Goal: Find specific page/section: Find specific page/section

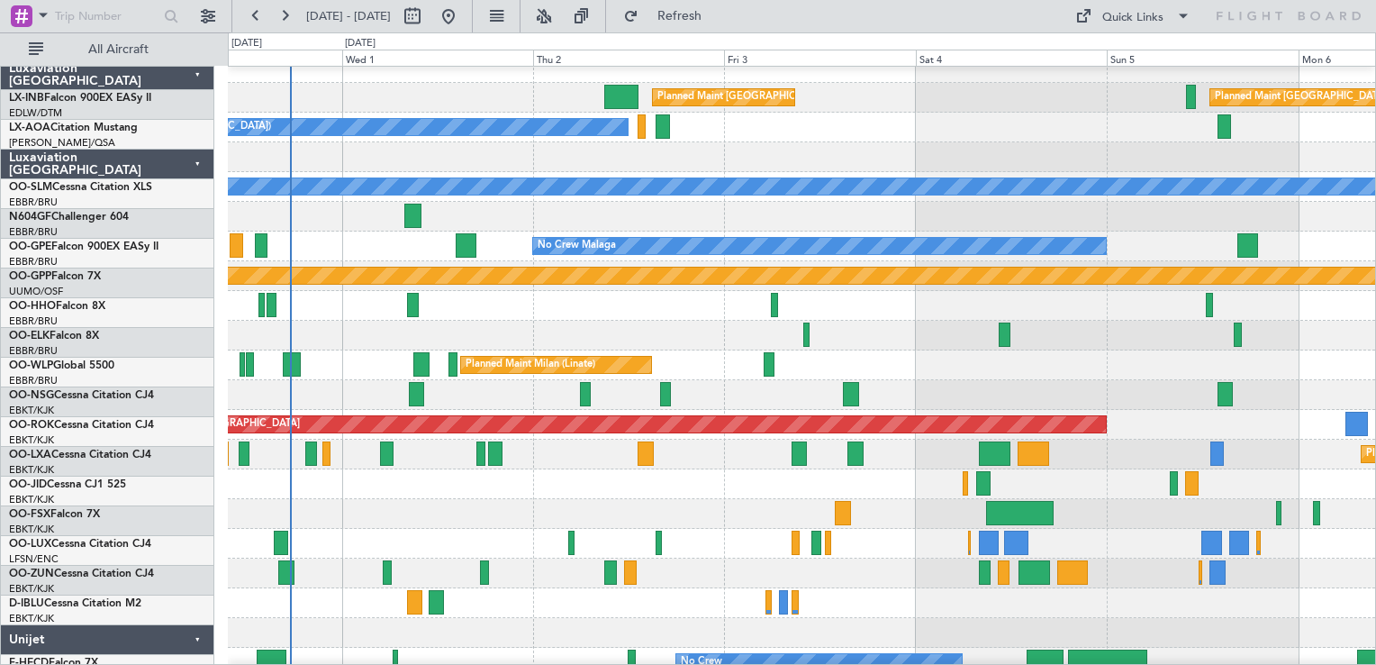
scroll to position [14, 0]
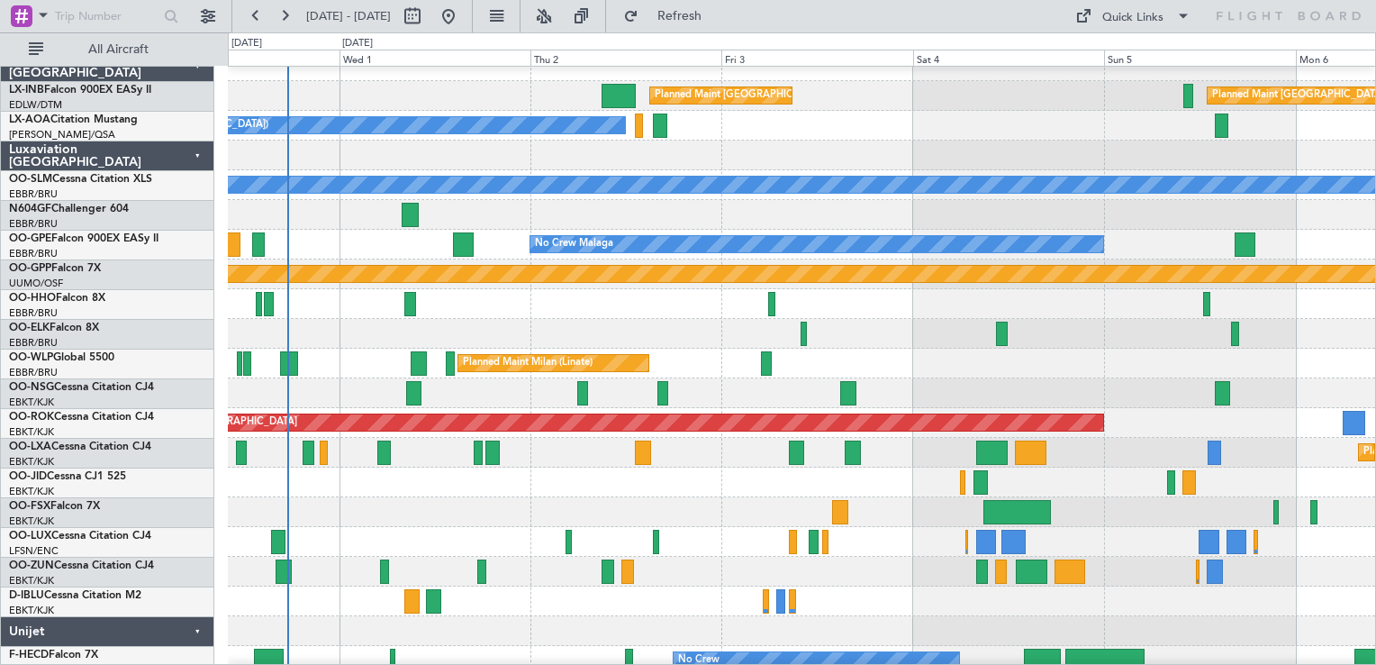
click at [711, 485] on div "Planned Maint Kortrijk-[GEOGRAPHIC_DATA]" at bounding box center [802, 482] width 1148 height 30
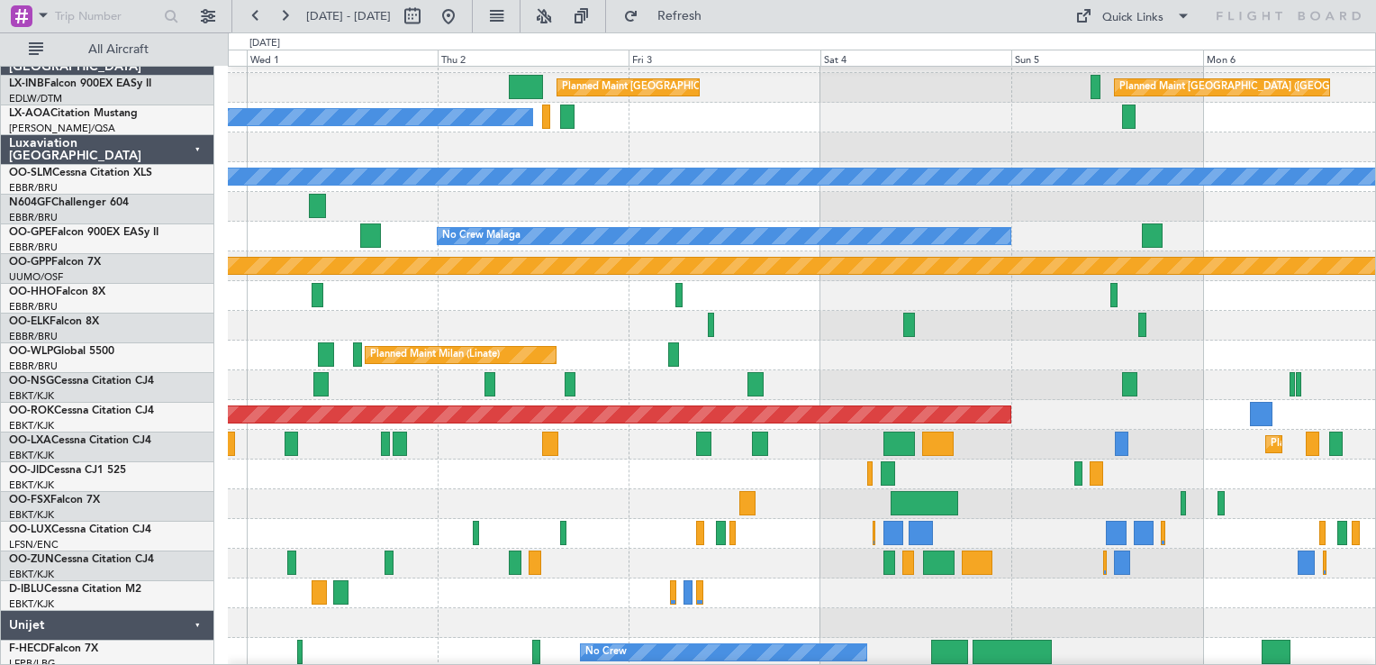
scroll to position [32, 0]
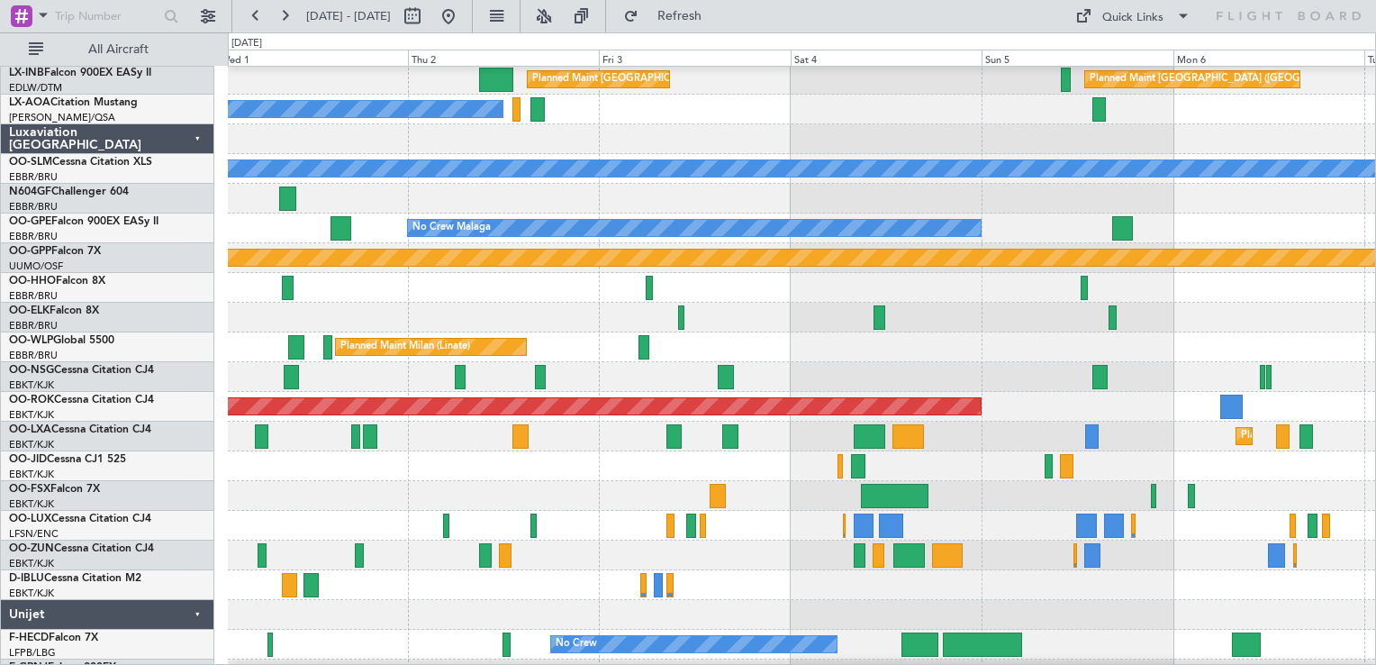
click at [812, 494] on div at bounding box center [802, 496] width 1148 height 30
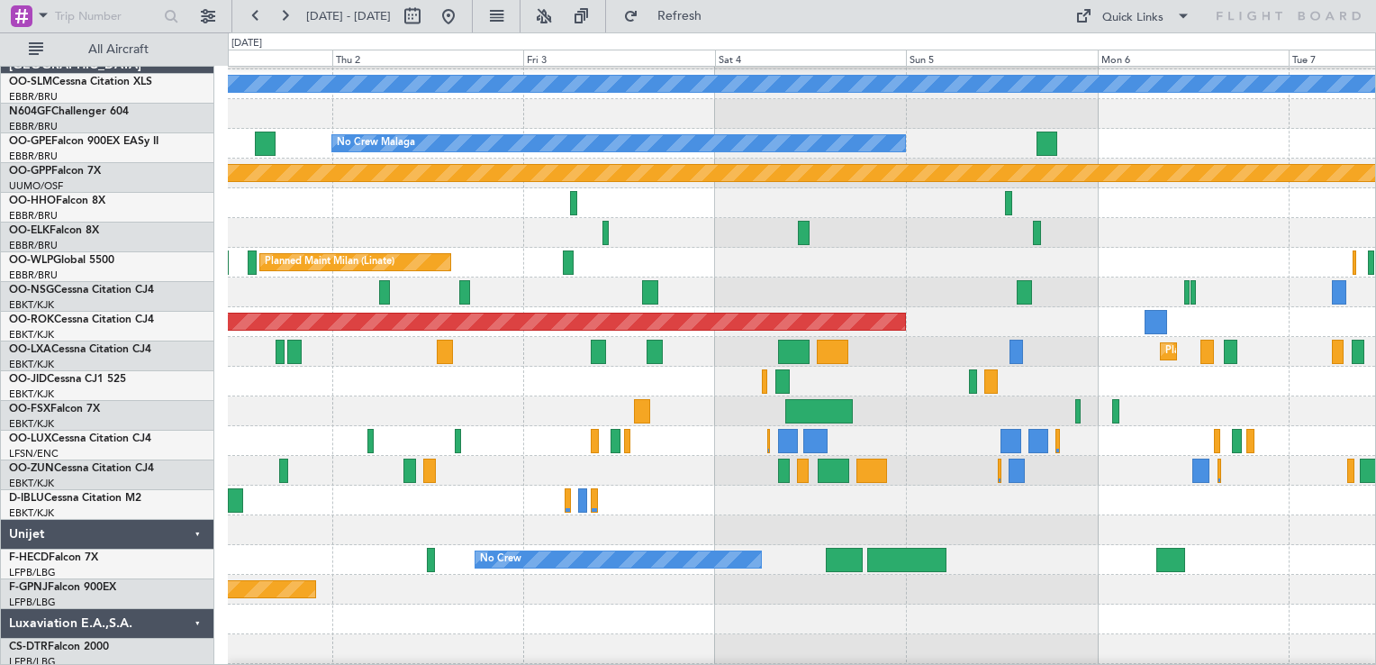
scroll to position [117, 0]
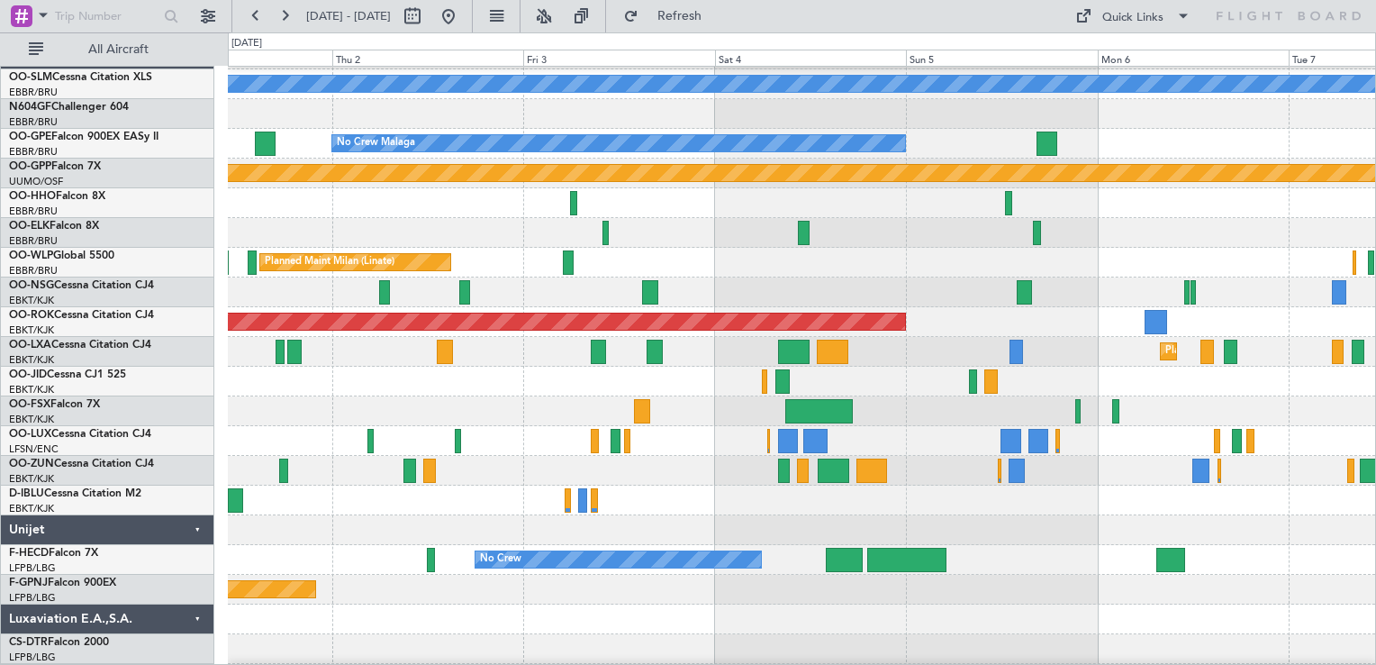
click at [1041, 535] on div at bounding box center [802, 530] width 1148 height 30
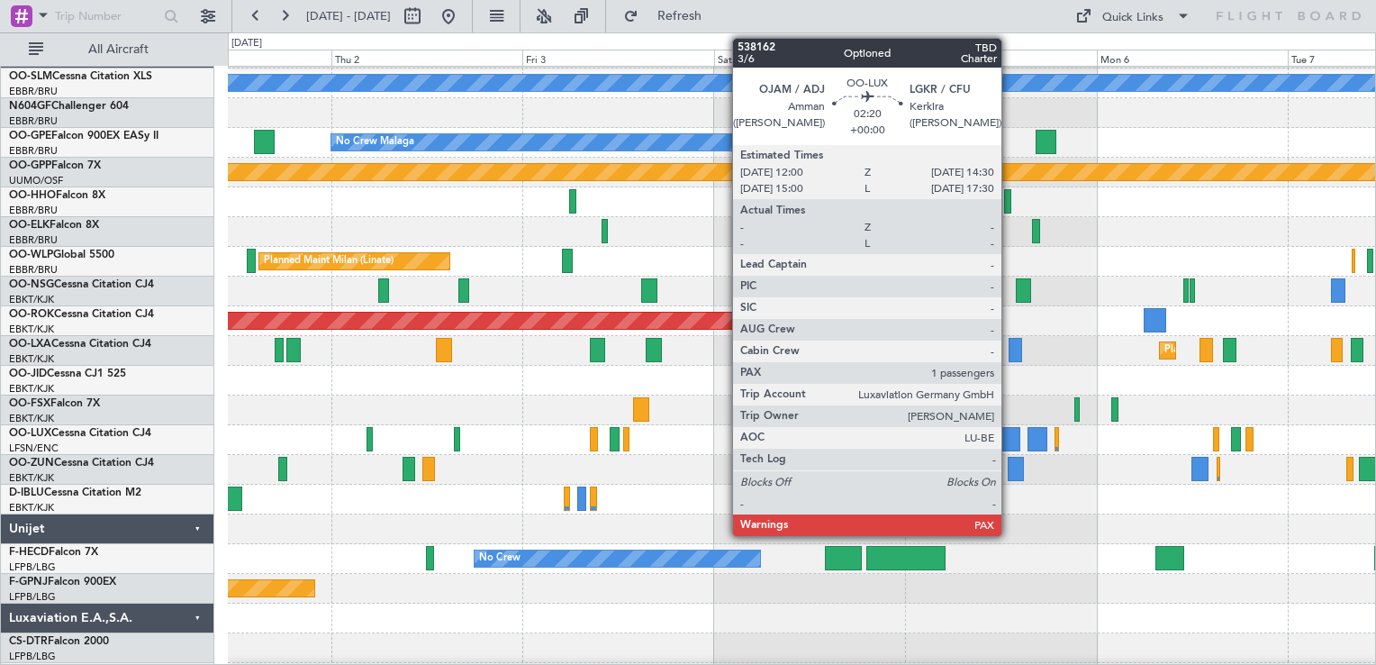
click at [1010, 440] on div at bounding box center [1010, 439] width 21 height 24
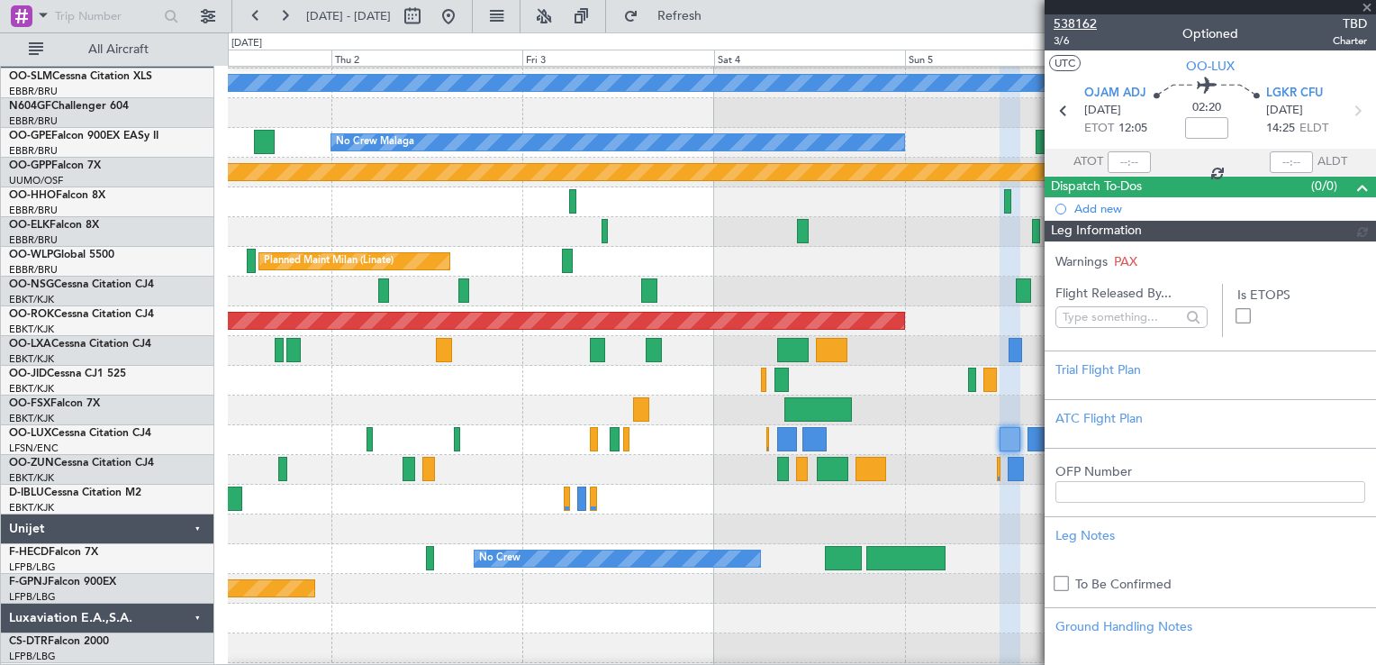
click at [1069, 23] on span "538162" at bounding box center [1075, 23] width 43 height 19
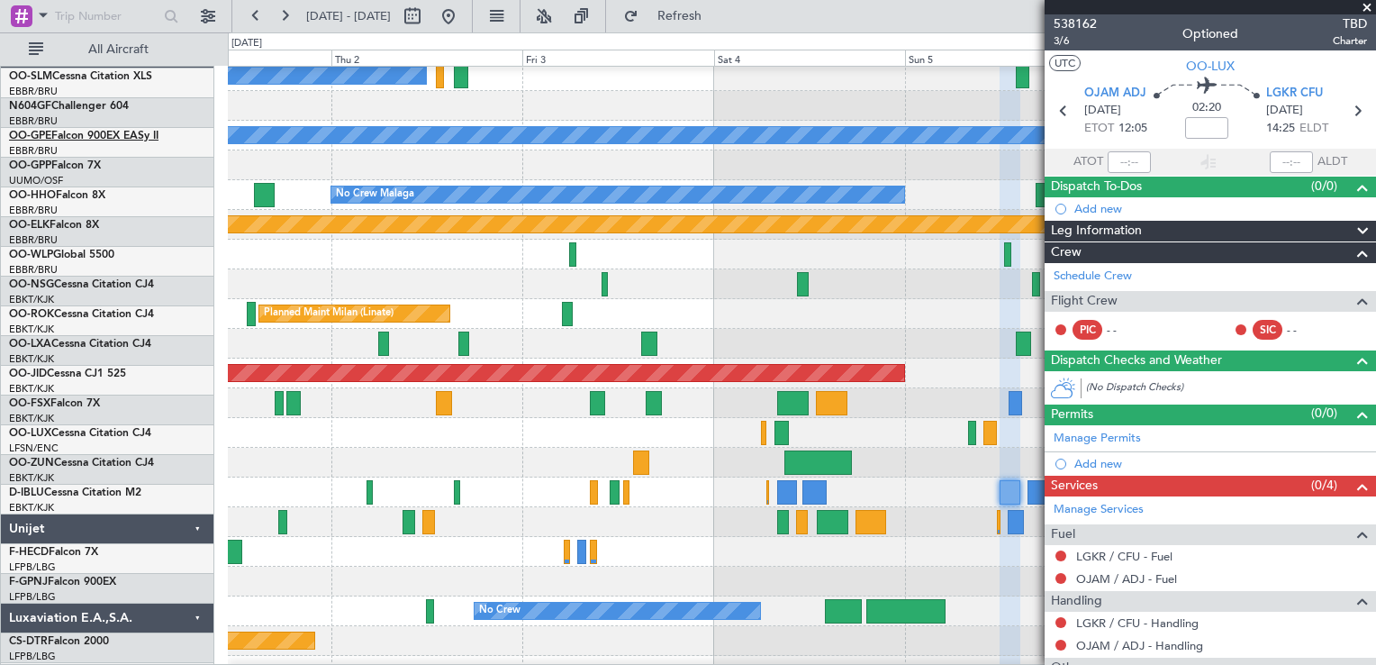
scroll to position [0, 0]
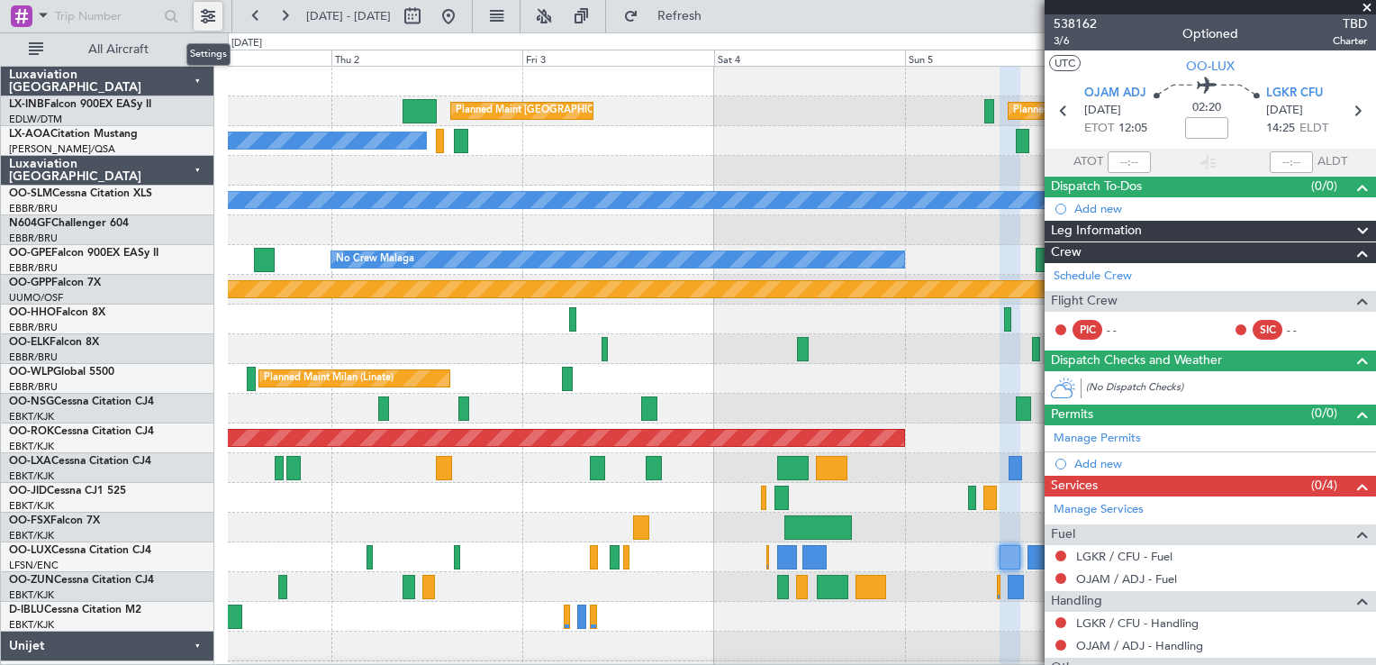
click at [205, 4] on button at bounding box center [208, 16] width 29 height 29
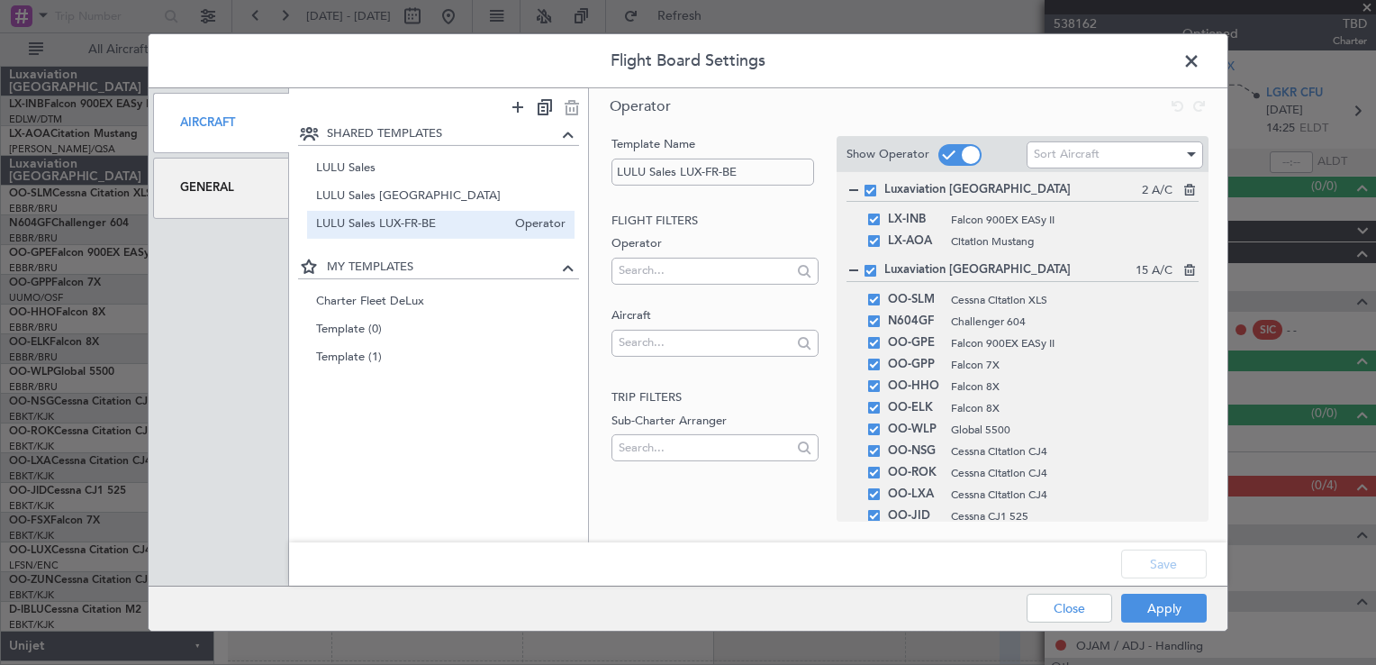
click at [868, 268] on span at bounding box center [871, 271] width 12 height 12
click at [877, 265] on input "checkbox" at bounding box center [877, 265] width 0 height 0
click at [1151, 614] on button "Apply" at bounding box center [1164, 608] width 86 height 29
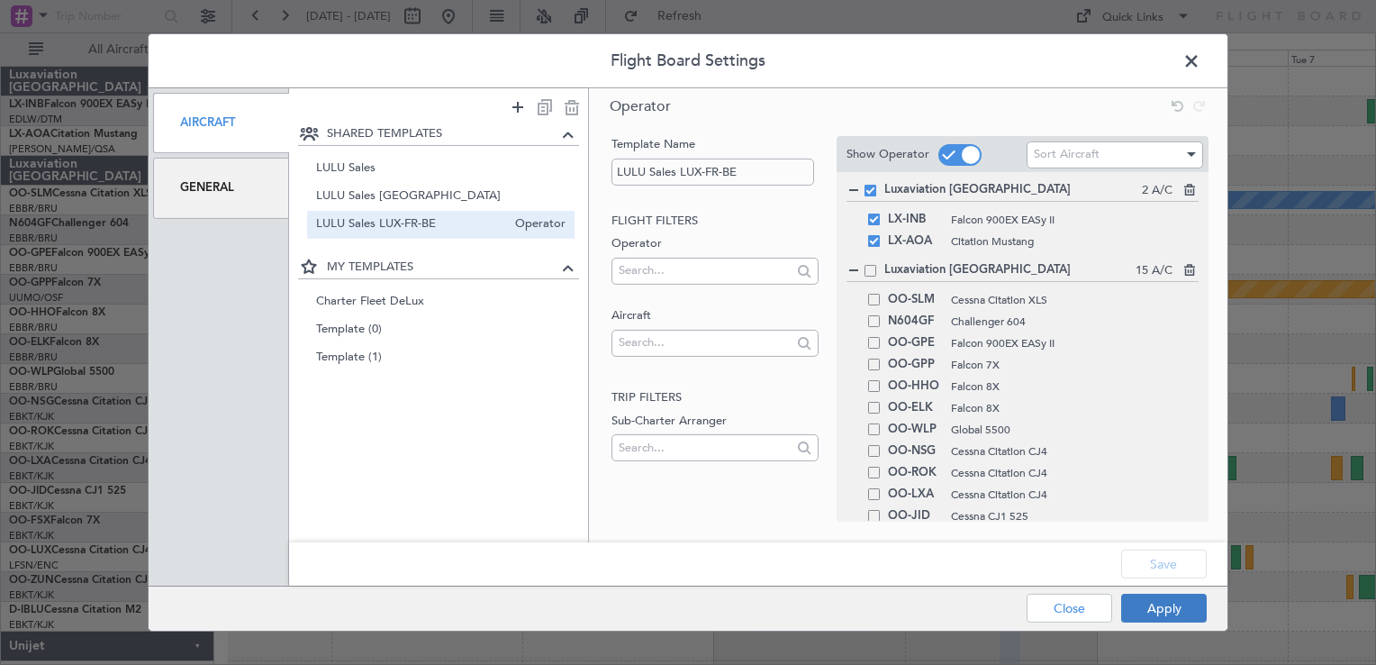
type input "0"
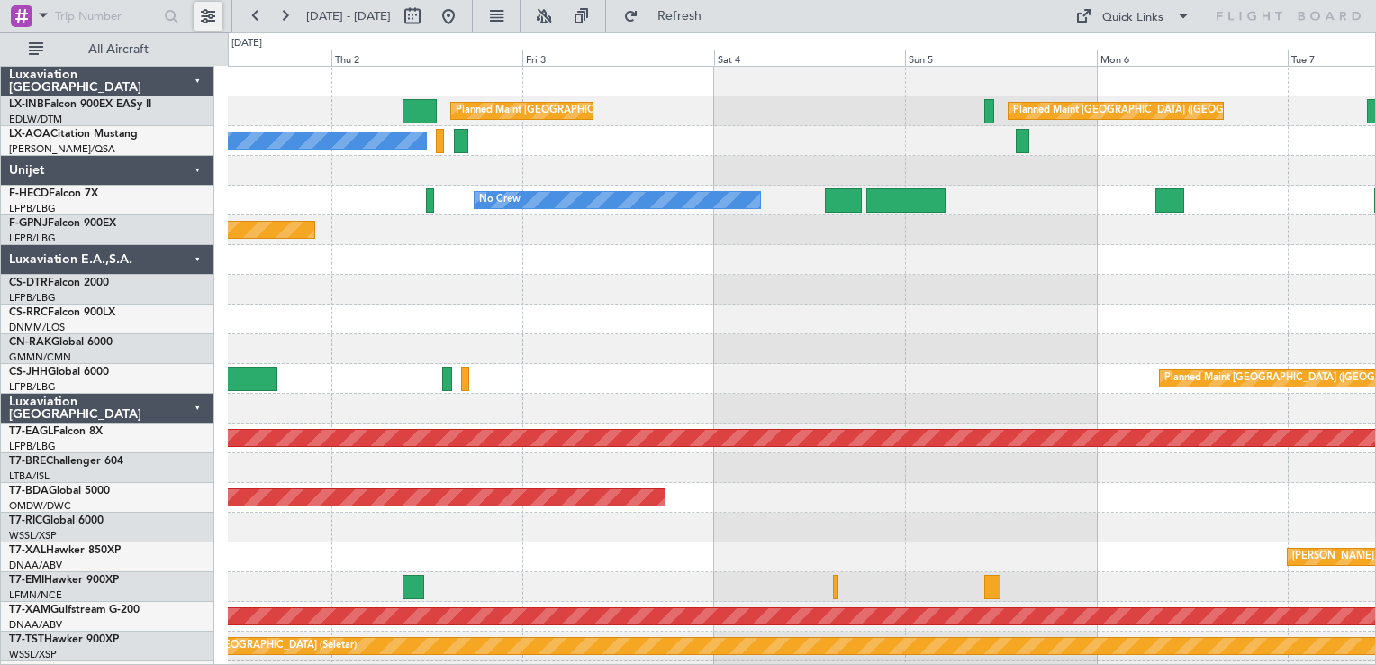
click at [215, 21] on button at bounding box center [208, 16] width 29 height 29
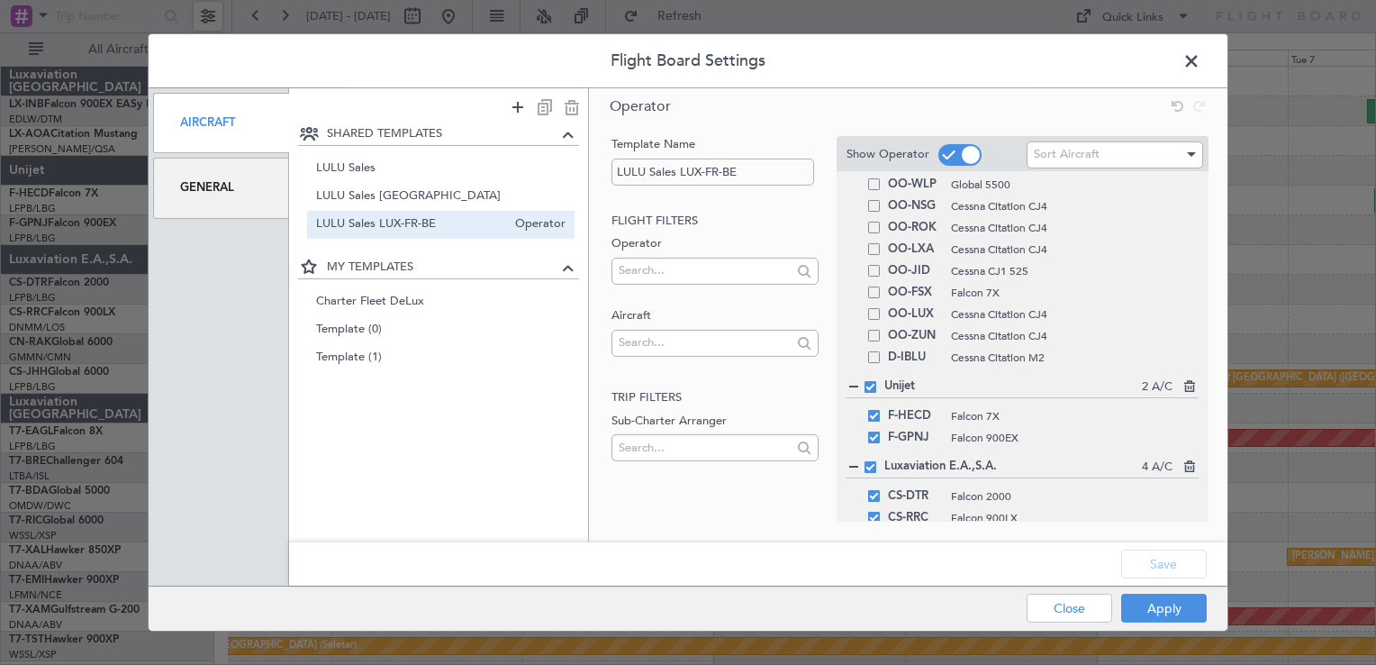
scroll to position [265, 0]
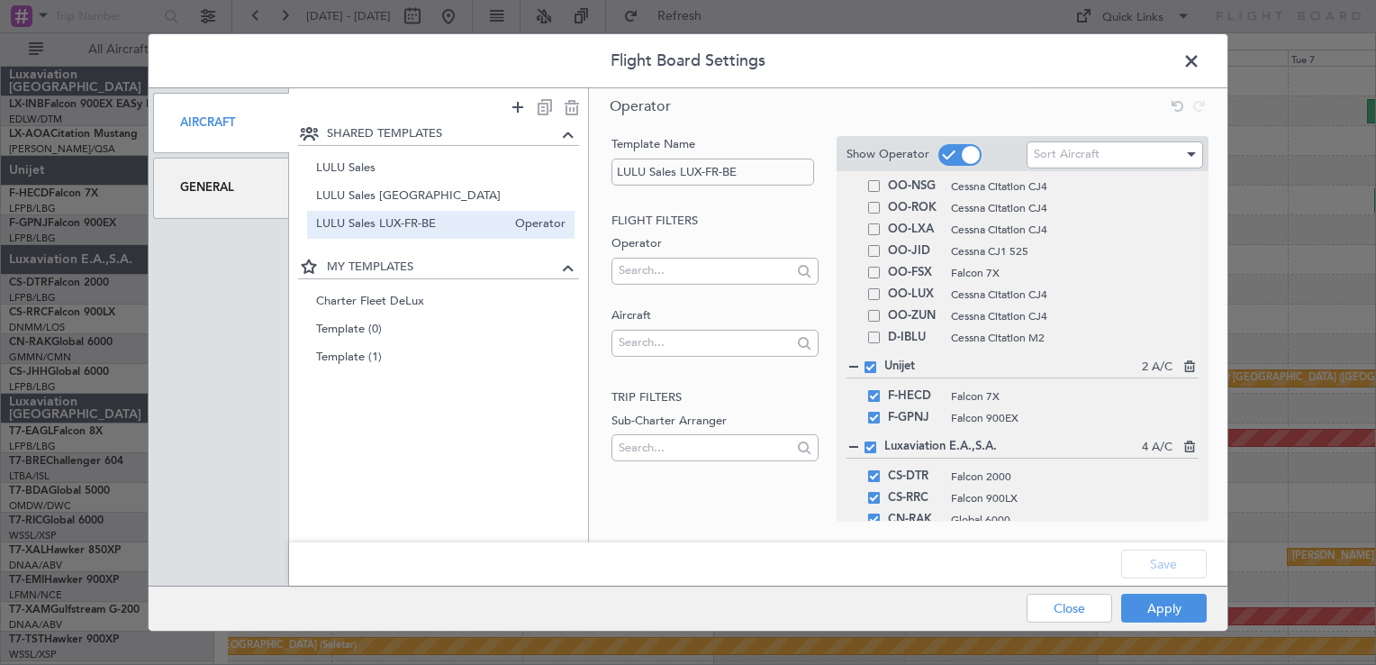
click at [872, 367] on span at bounding box center [871, 367] width 12 height 12
click at [877, 361] on input "checkbox" at bounding box center [877, 361] width 0 height 0
click at [867, 445] on span at bounding box center [871, 447] width 12 height 12
click at [877, 441] on input "checkbox" at bounding box center [877, 441] width 0 height 0
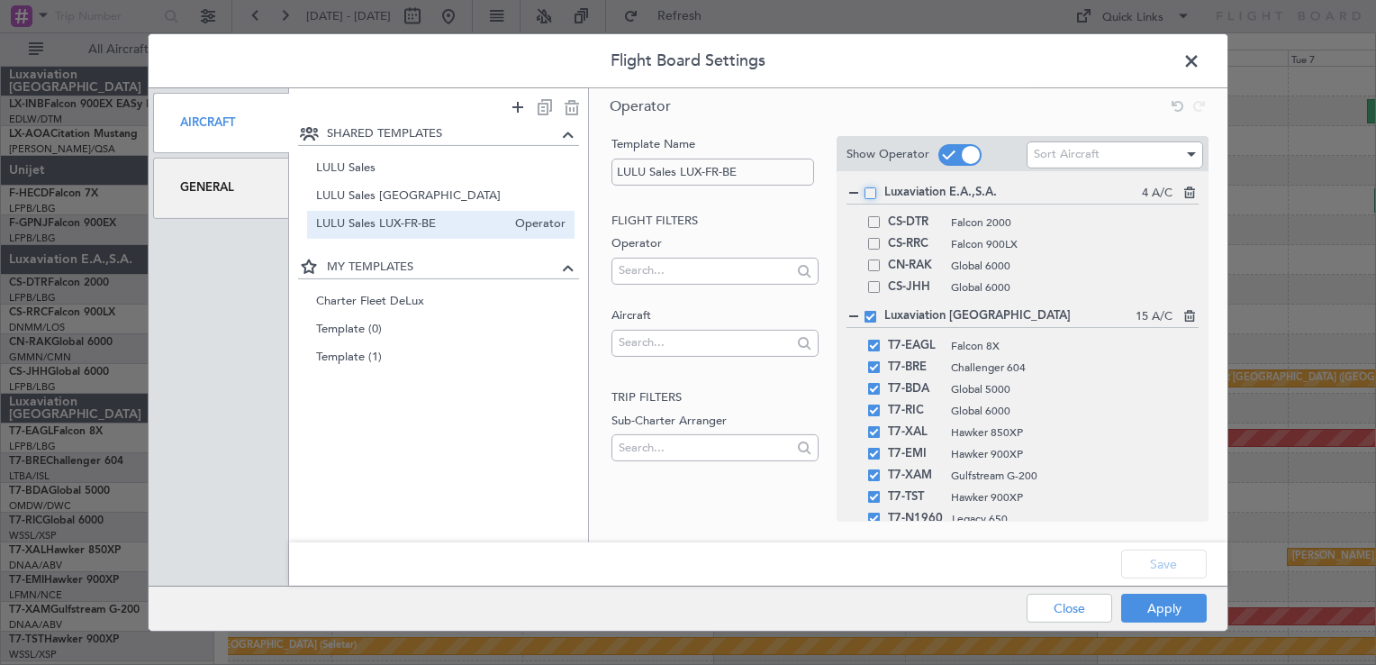
scroll to position [530, 0]
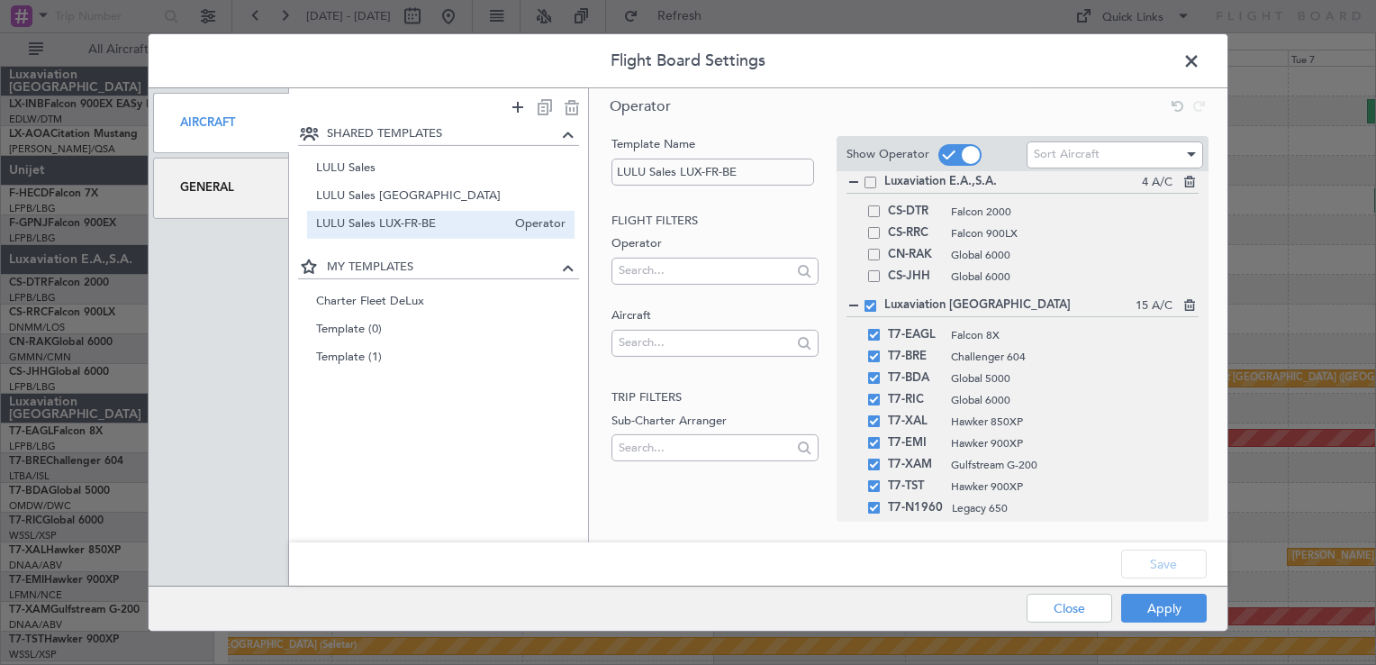
click at [868, 307] on span at bounding box center [871, 306] width 12 height 12
click at [877, 300] on input "checkbox" at bounding box center [877, 300] width 0 height 0
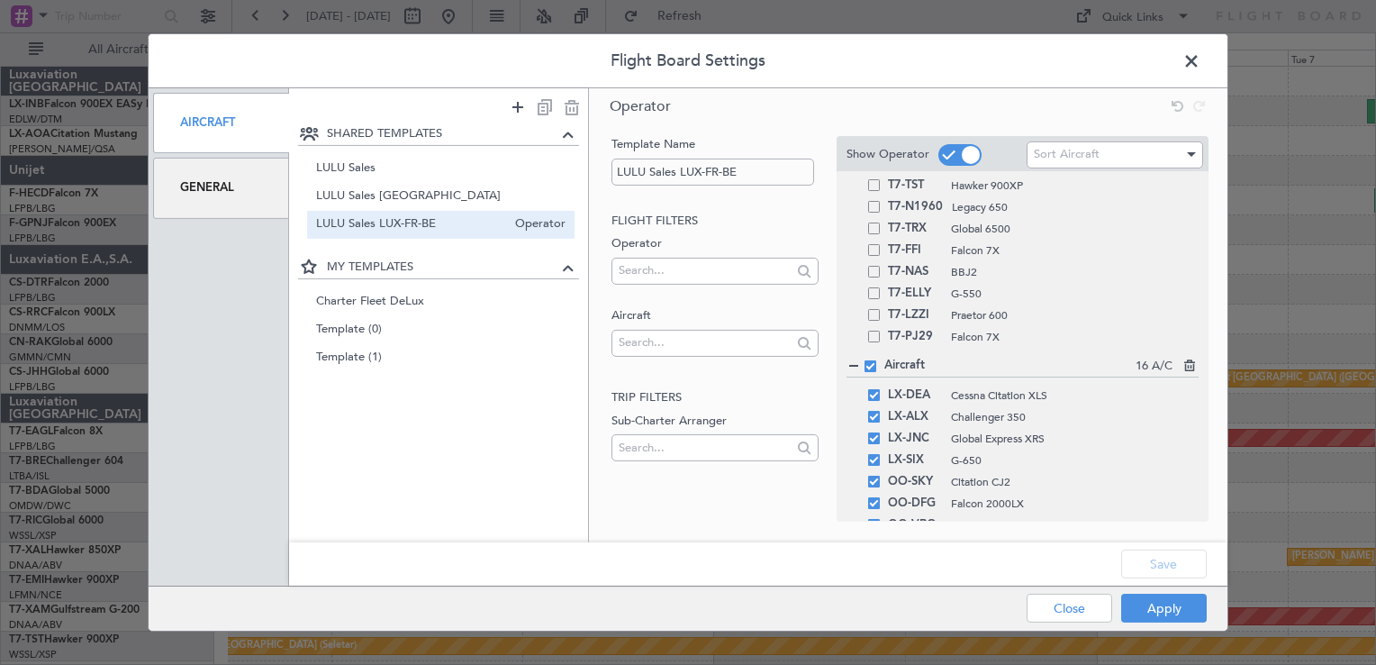
scroll to position [831, 0]
click at [868, 366] on span at bounding box center [871, 365] width 12 height 12
click at [877, 359] on input "checkbox" at bounding box center [877, 359] width 0 height 0
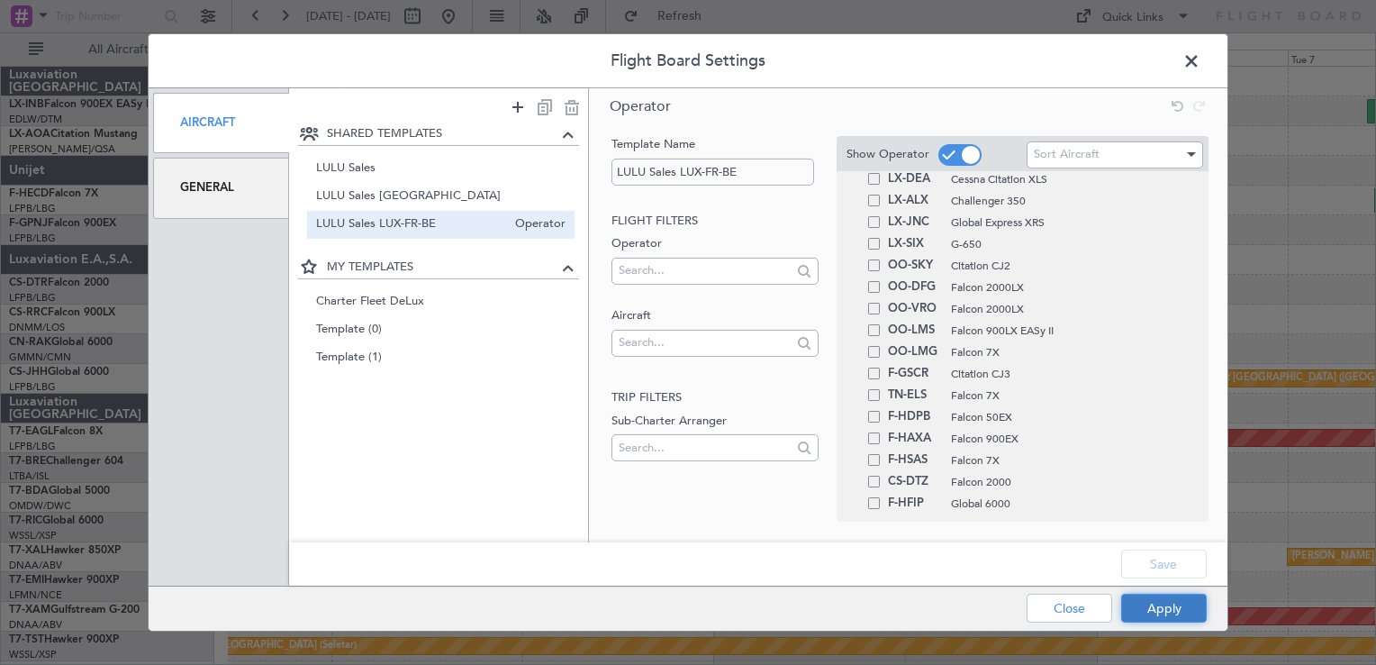
click at [1143, 598] on button "Apply" at bounding box center [1164, 608] width 86 height 29
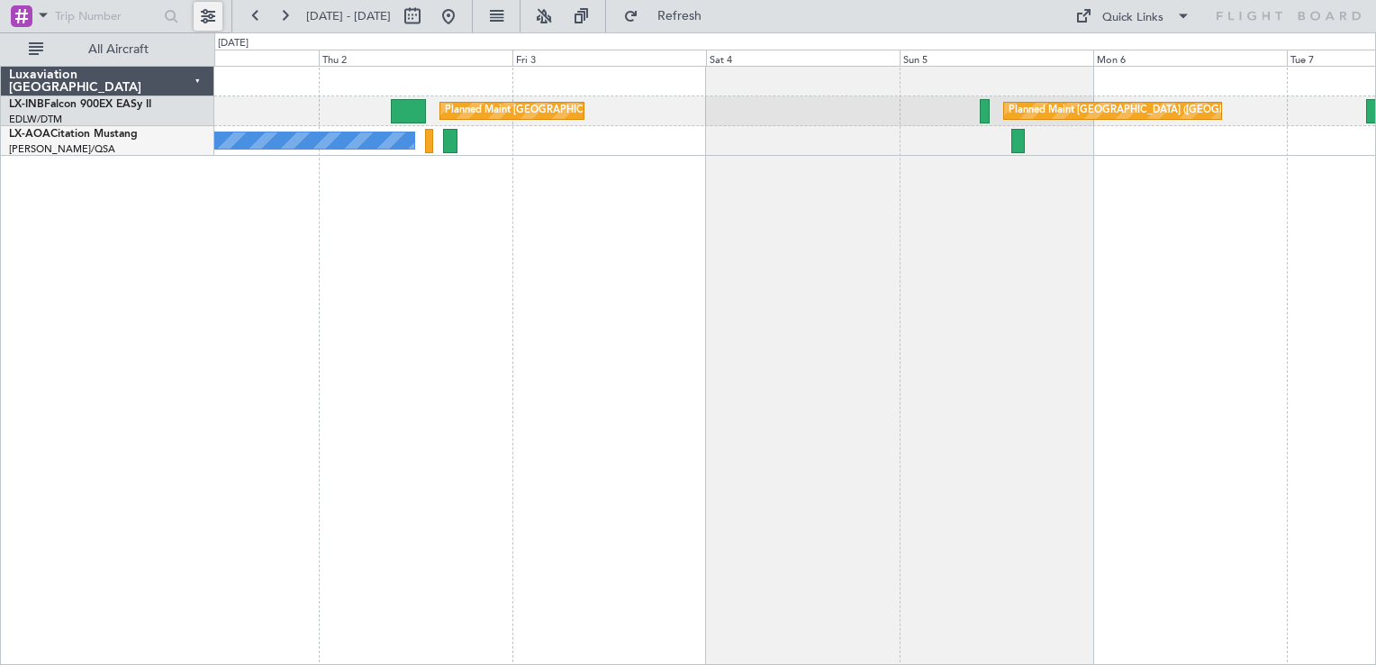
click at [214, 14] on button at bounding box center [208, 16] width 29 height 29
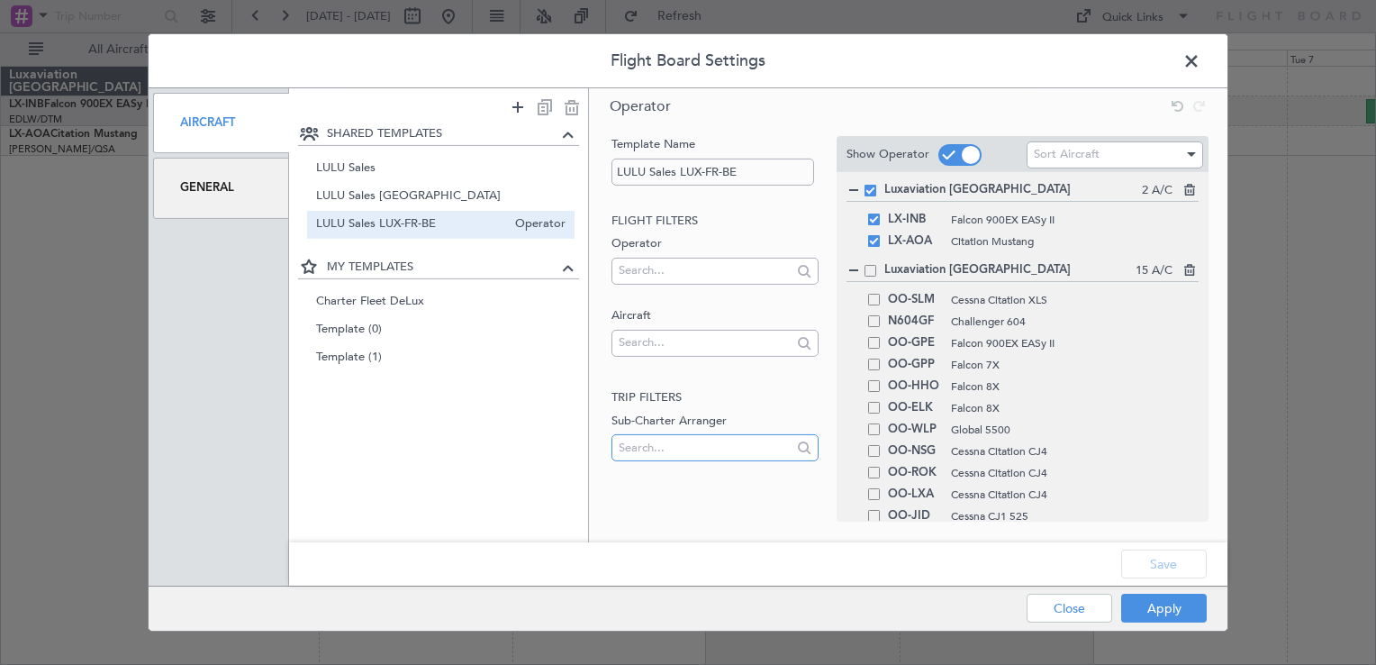
click at [710, 438] on input "text" at bounding box center [705, 447] width 172 height 27
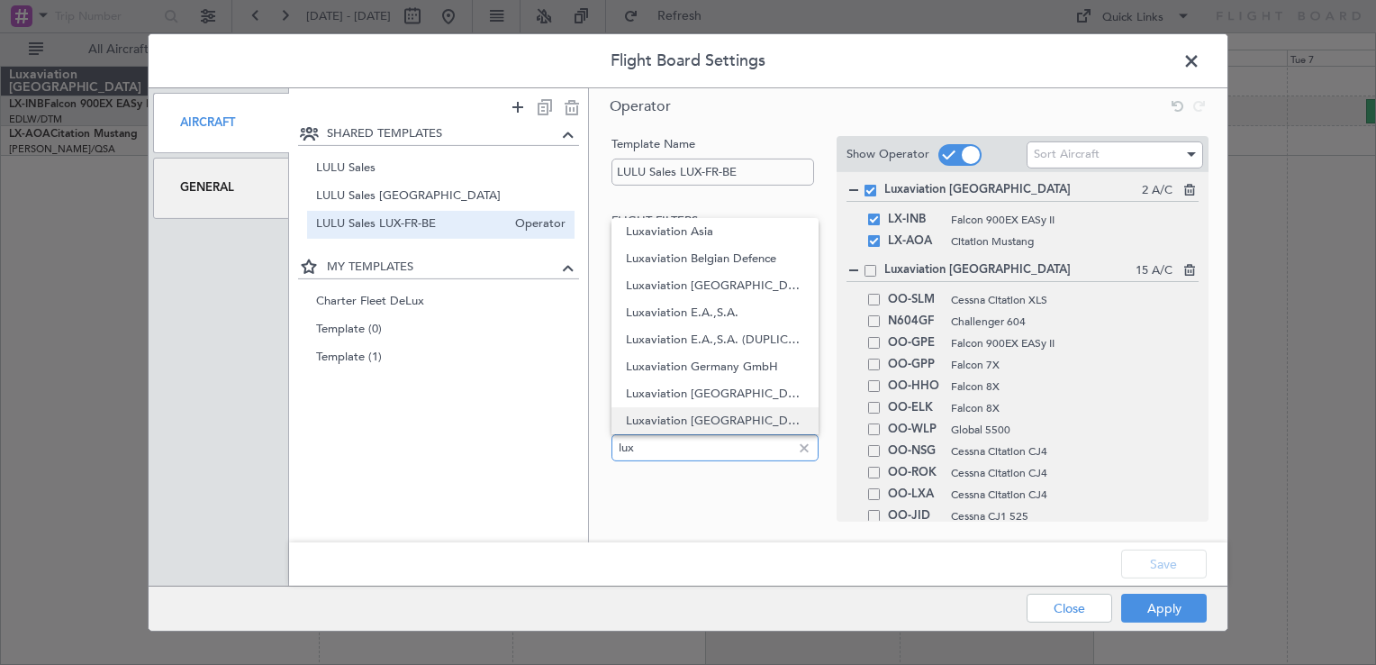
type input "lux"
click at [707, 422] on span "Luxaviation [GEOGRAPHIC_DATA]" at bounding box center [714, 420] width 177 height 27
type input "lux"
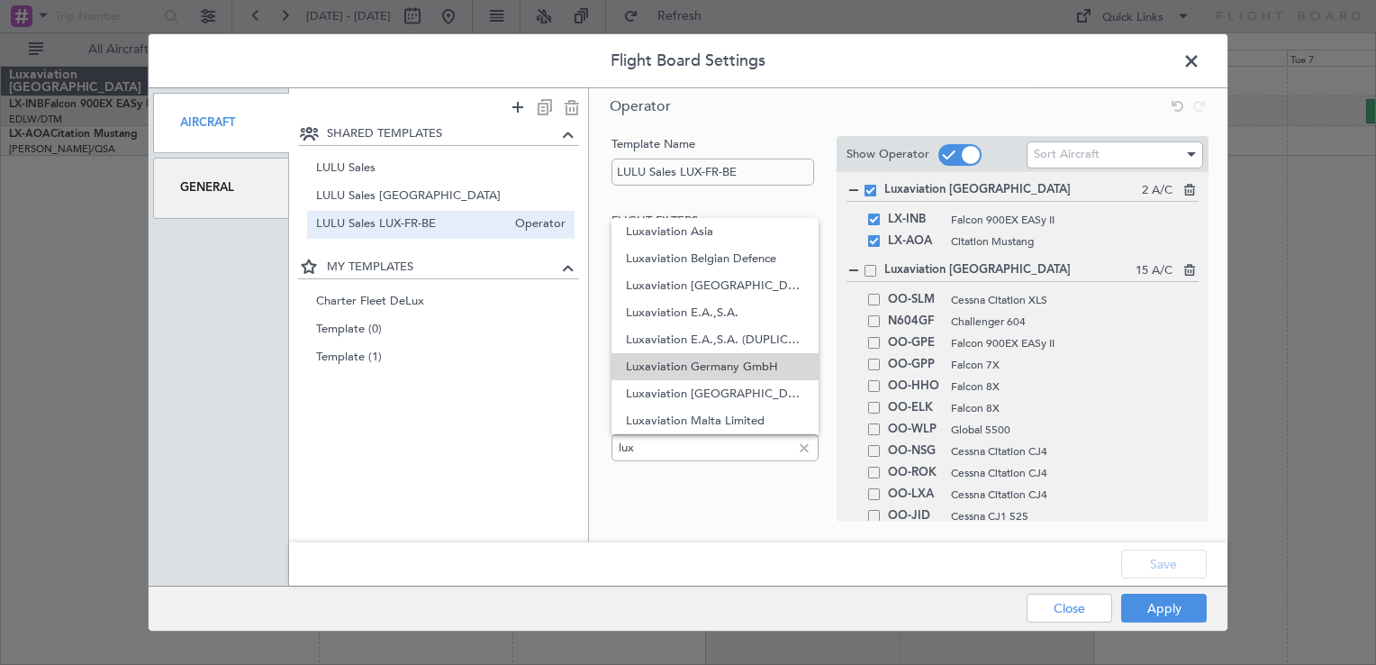
click at [719, 369] on span "Luxaviation Germany GmbH" at bounding box center [714, 366] width 177 height 27
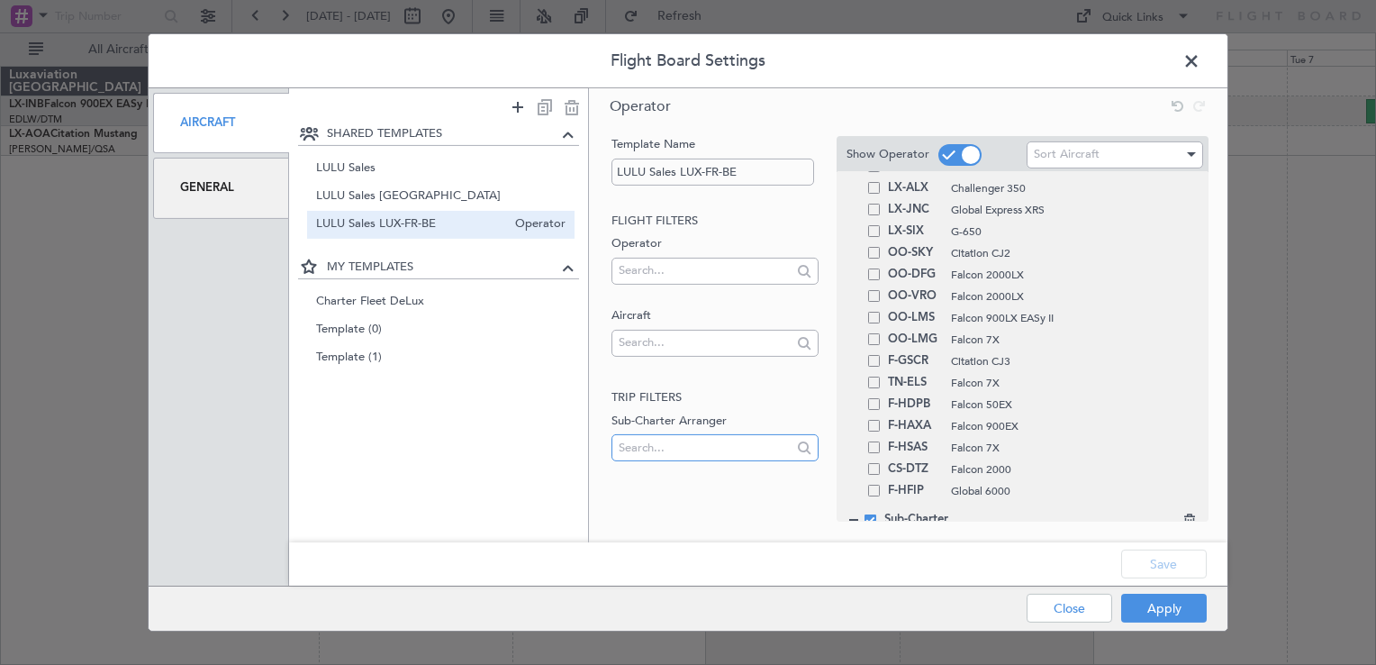
scroll to position [1127, 0]
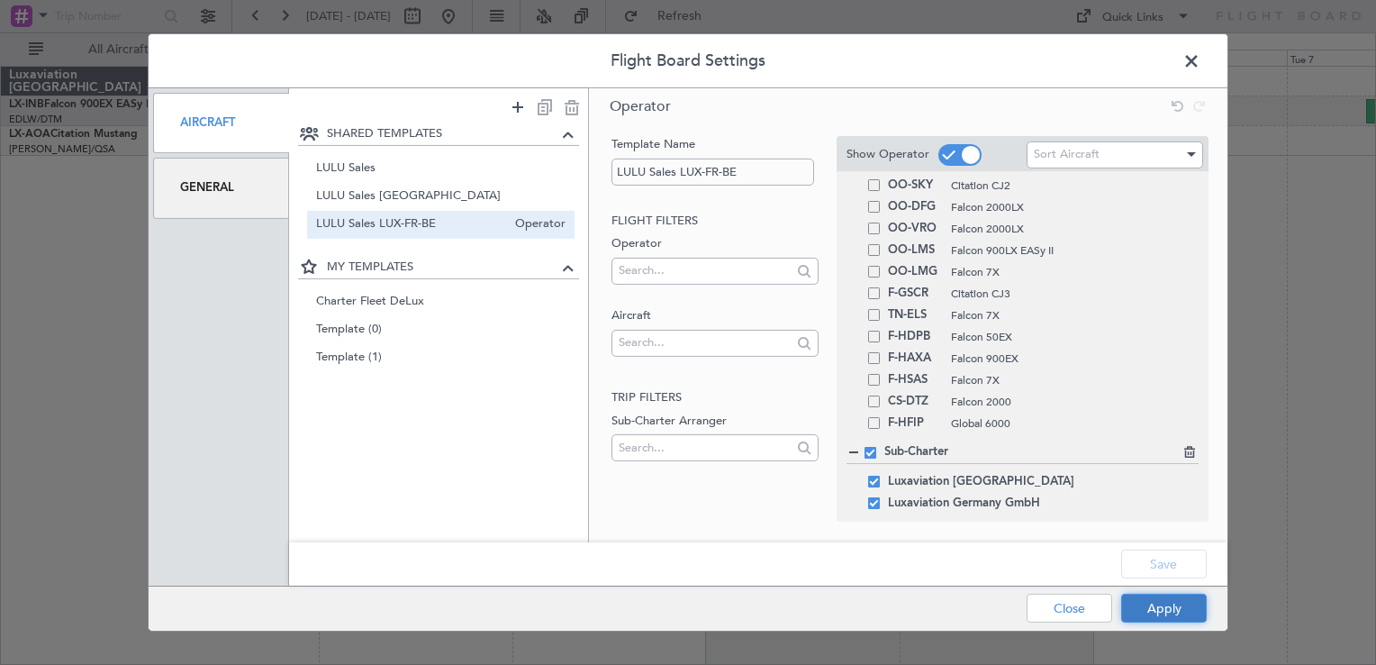
click at [1157, 609] on button "Apply" at bounding box center [1164, 608] width 86 height 29
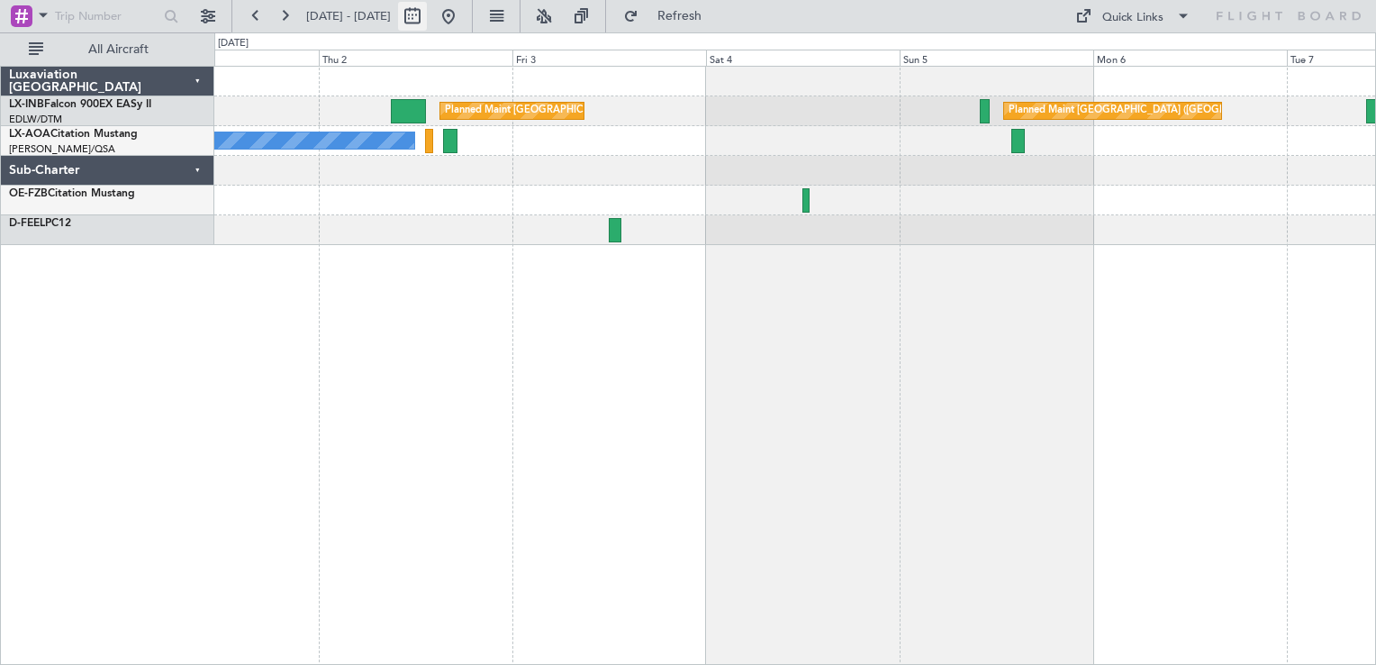
click at [427, 15] on button at bounding box center [412, 16] width 29 height 29
select select "10"
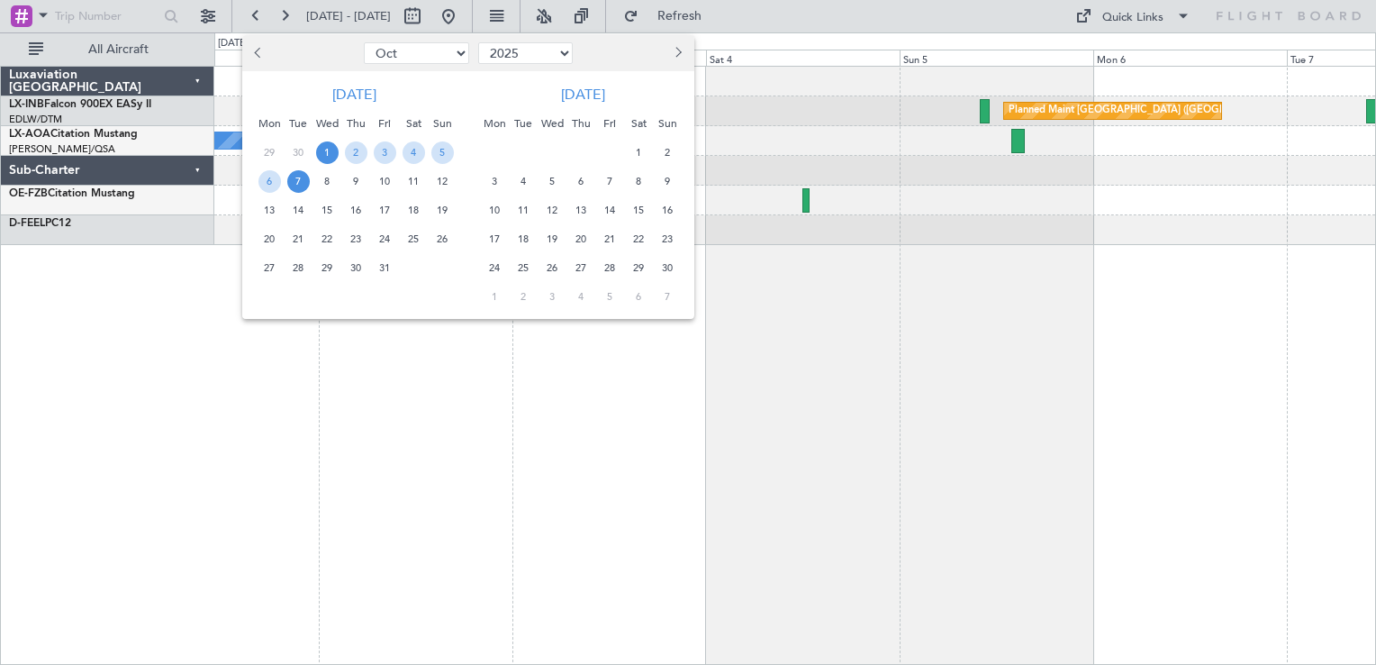
click at [503, 61] on select "2015 2016 2017 2018 2019 2020 2021 2022 2023 2024 2025 2026 2027 2028 2029 2030…" at bounding box center [525, 53] width 95 height 22
select select "2024"
click at [478, 42] on select "2015 2016 2017 2018 2019 2020 2021 2022 2023 2024 2025 2026 2027 2028 2029 2030…" at bounding box center [525, 53] width 95 height 22
click at [424, 147] on div "5" at bounding box center [413, 152] width 29 height 29
click at [423, 222] on div "19" at bounding box center [413, 209] width 29 height 29
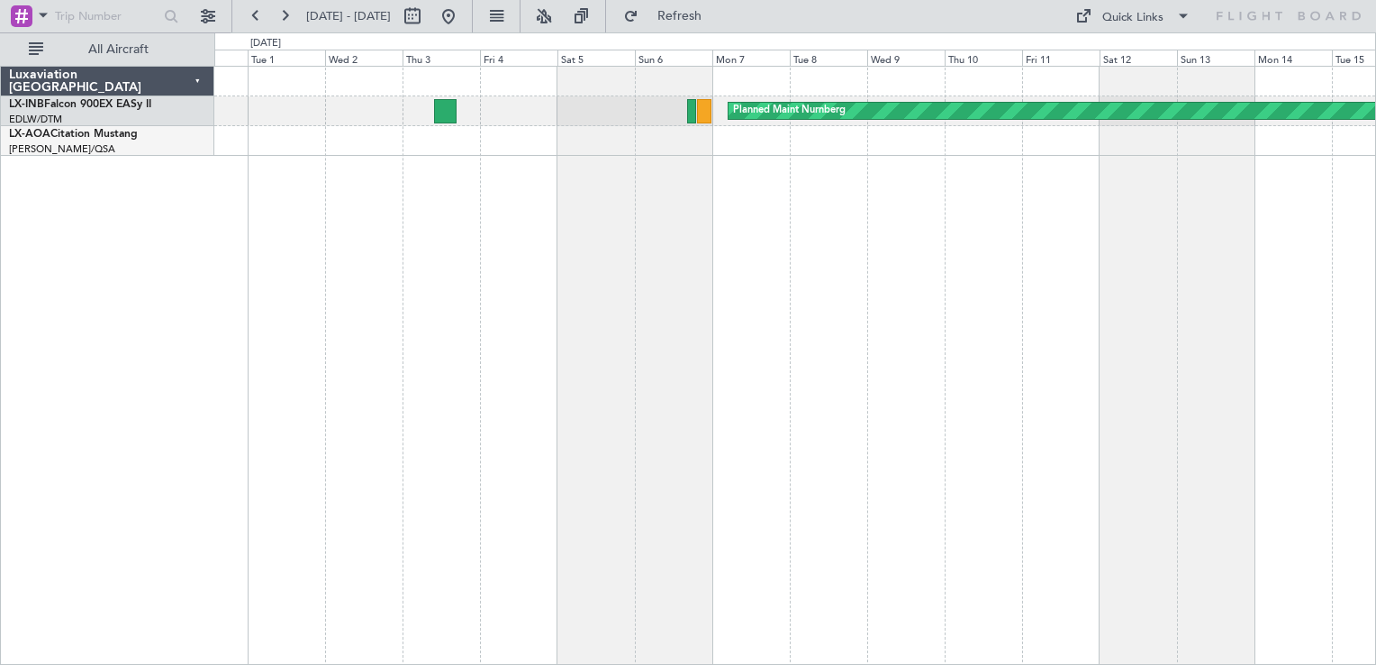
click at [792, 124] on div "Planned Maint Nurnberg Unplanned Maint [GEOGRAPHIC_DATA]" at bounding box center [795, 365] width 1162 height 599
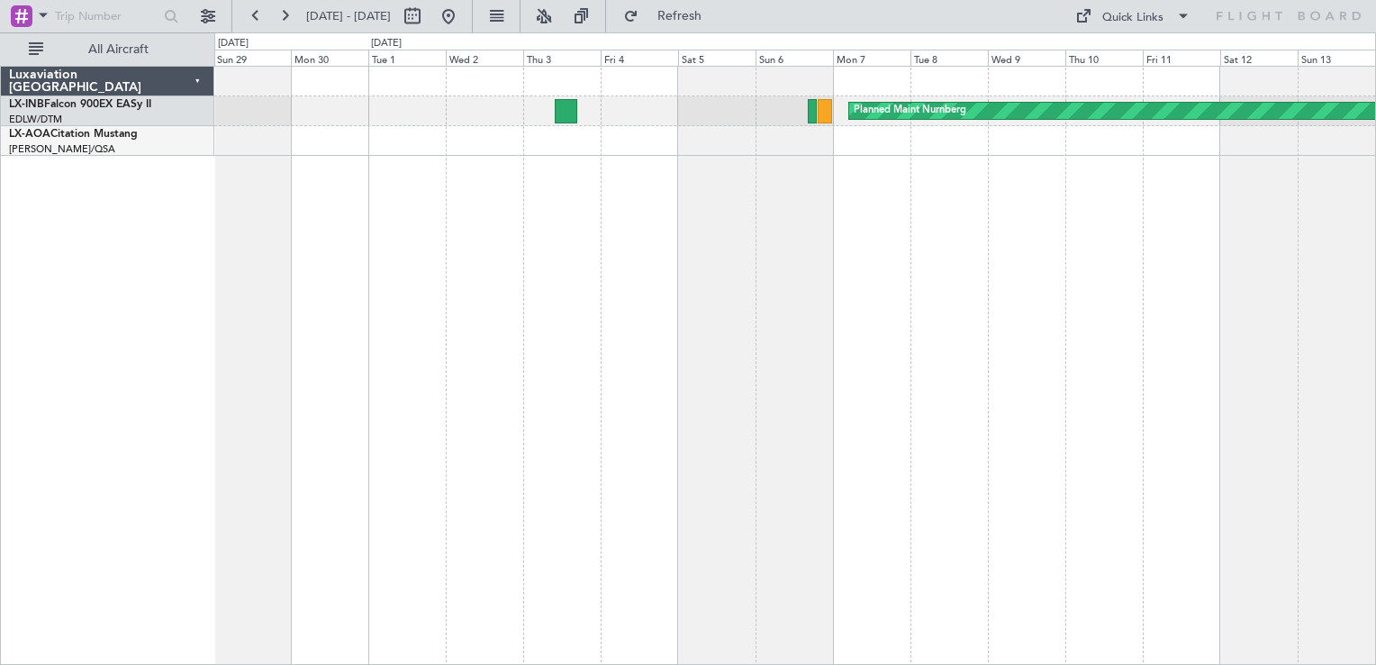
click at [937, 195] on div "Planned Maint Nurnberg Unplanned Maint [GEOGRAPHIC_DATA]" at bounding box center [795, 365] width 1162 height 599
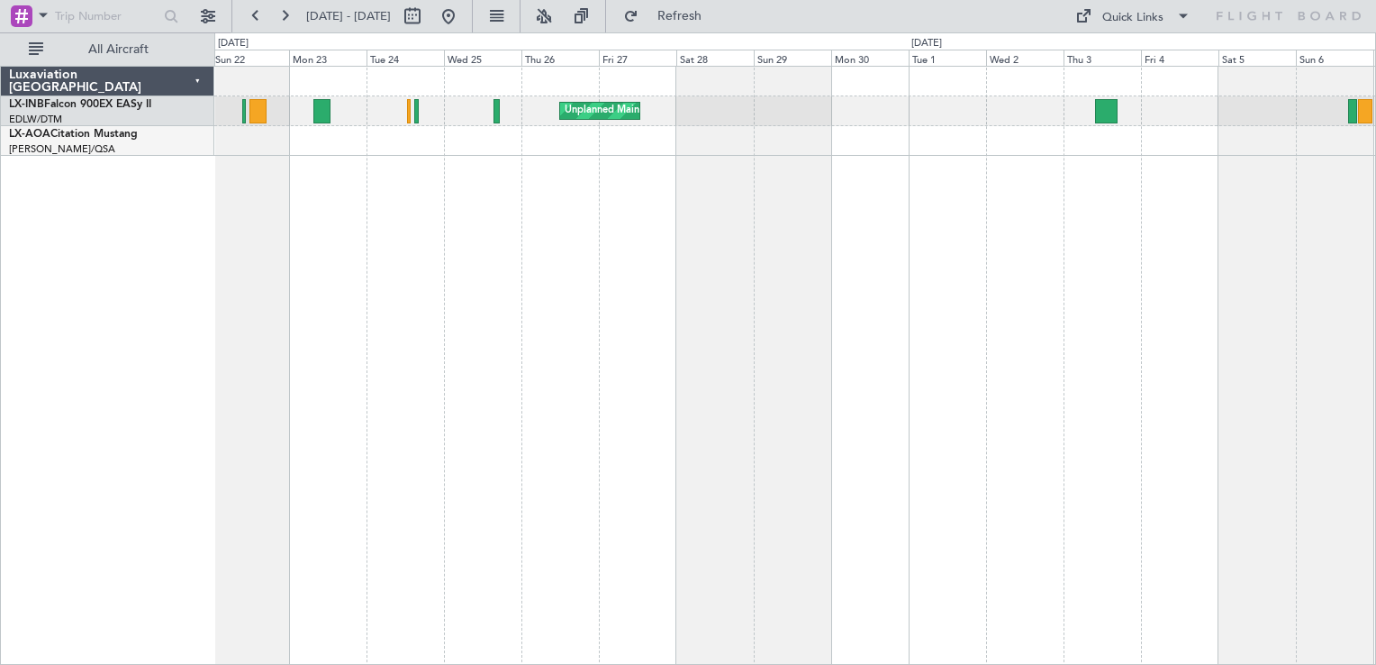
click at [773, 288] on div "Unplanned Maint [GEOGRAPHIC_DATA] Planned Maint [GEOGRAPHIC_DATA] ([GEOGRAPHIC_…" at bounding box center [795, 365] width 1162 height 599
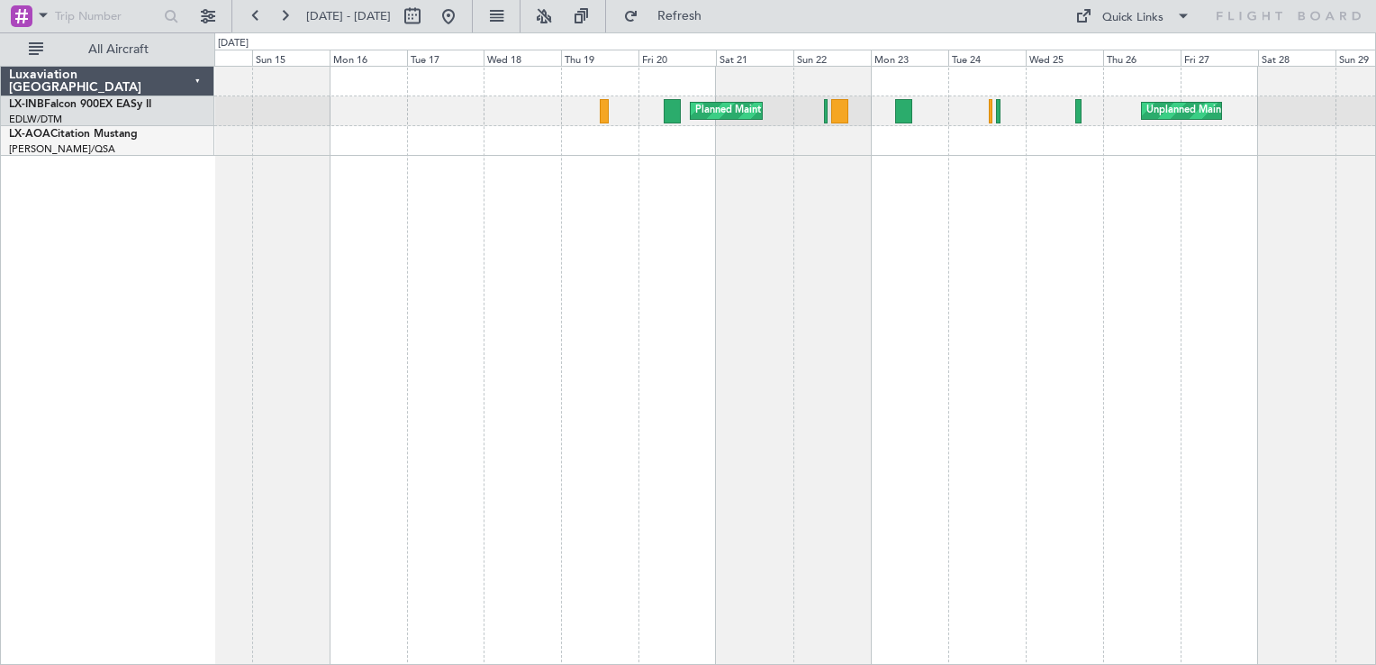
click at [598, 263] on div "Unplanned Maint [GEOGRAPHIC_DATA] Planned Maint [GEOGRAPHIC_DATA] ([GEOGRAPHIC_…" at bounding box center [795, 365] width 1162 height 599
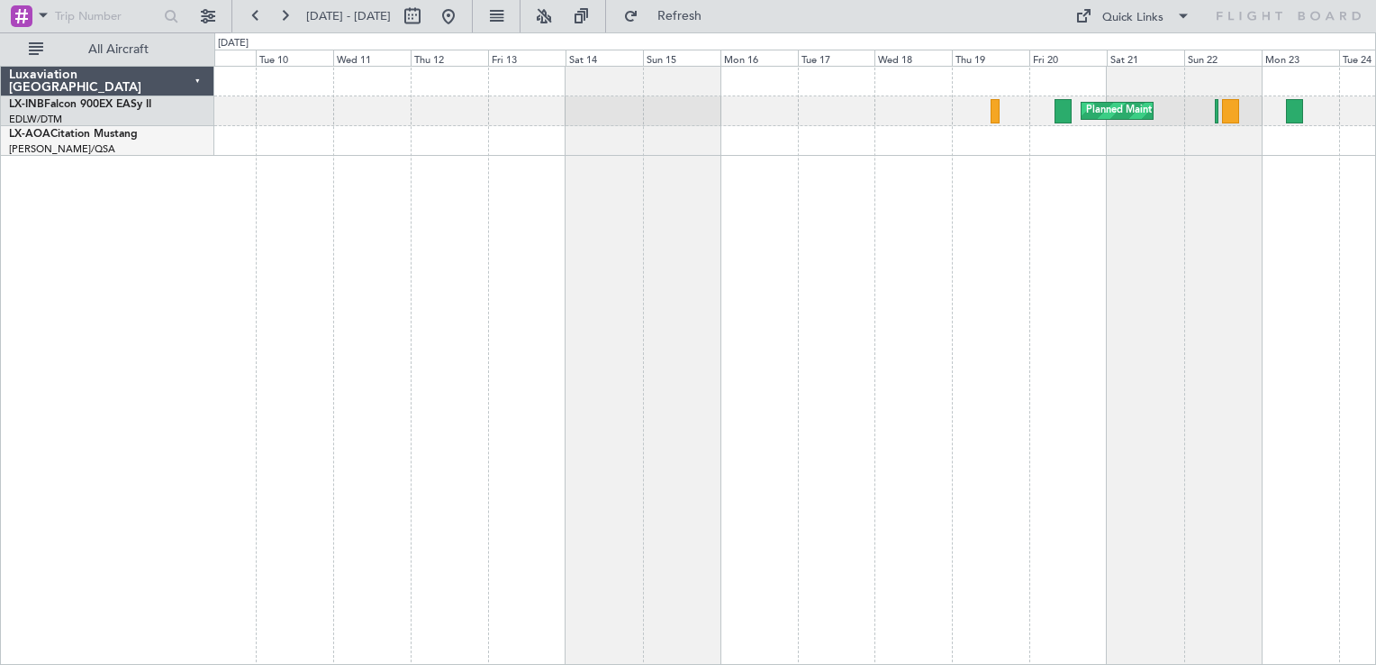
click at [731, 319] on div "Planned Maint [GEOGRAPHIC_DATA] ([GEOGRAPHIC_DATA]) Unplanned Maint [GEOGRAPHIC…" at bounding box center [795, 365] width 1162 height 599
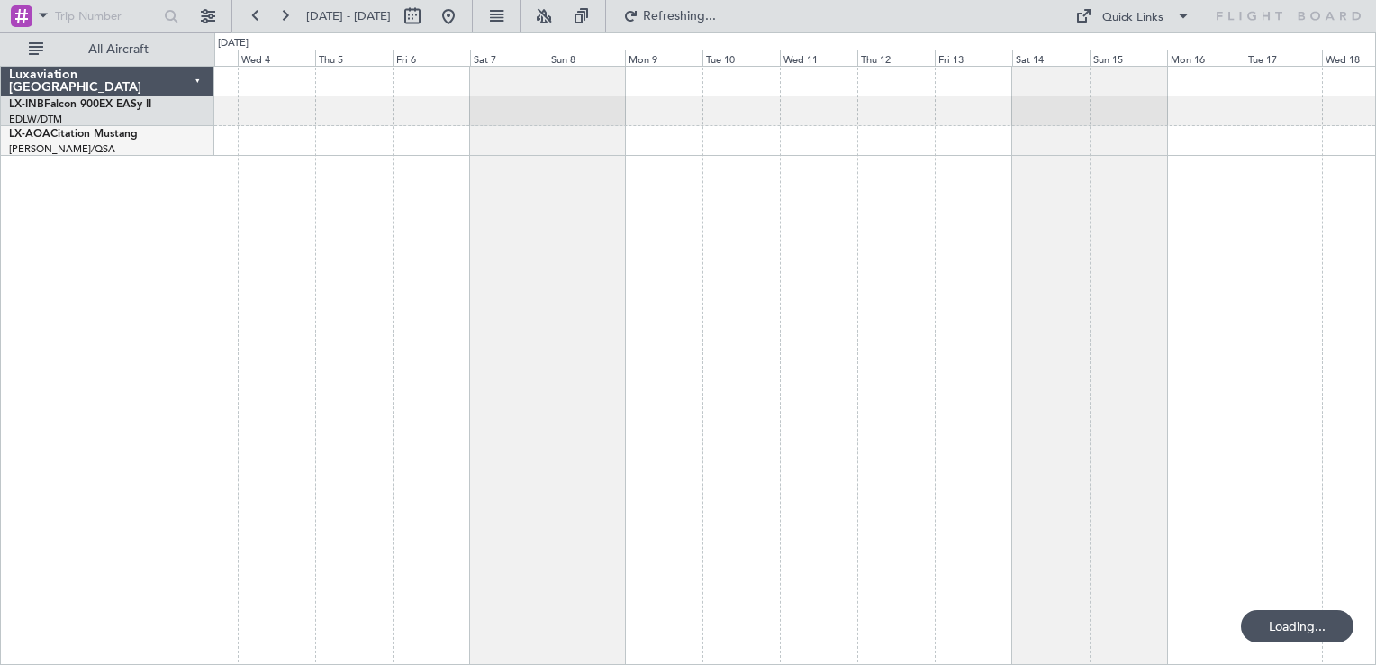
click at [868, 348] on div "Planned Maint [GEOGRAPHIC_DATA] ([GEOGRAPHIC_DATA])" at bounding box center [795, 365] width 1162 height 599
click at [794, 382] on div "Planned Maint [GEOGRAPHIC_DATA] ([GEOGRAPHIC_DATA])" at bounding box center [795, 365] width 1162 height 599
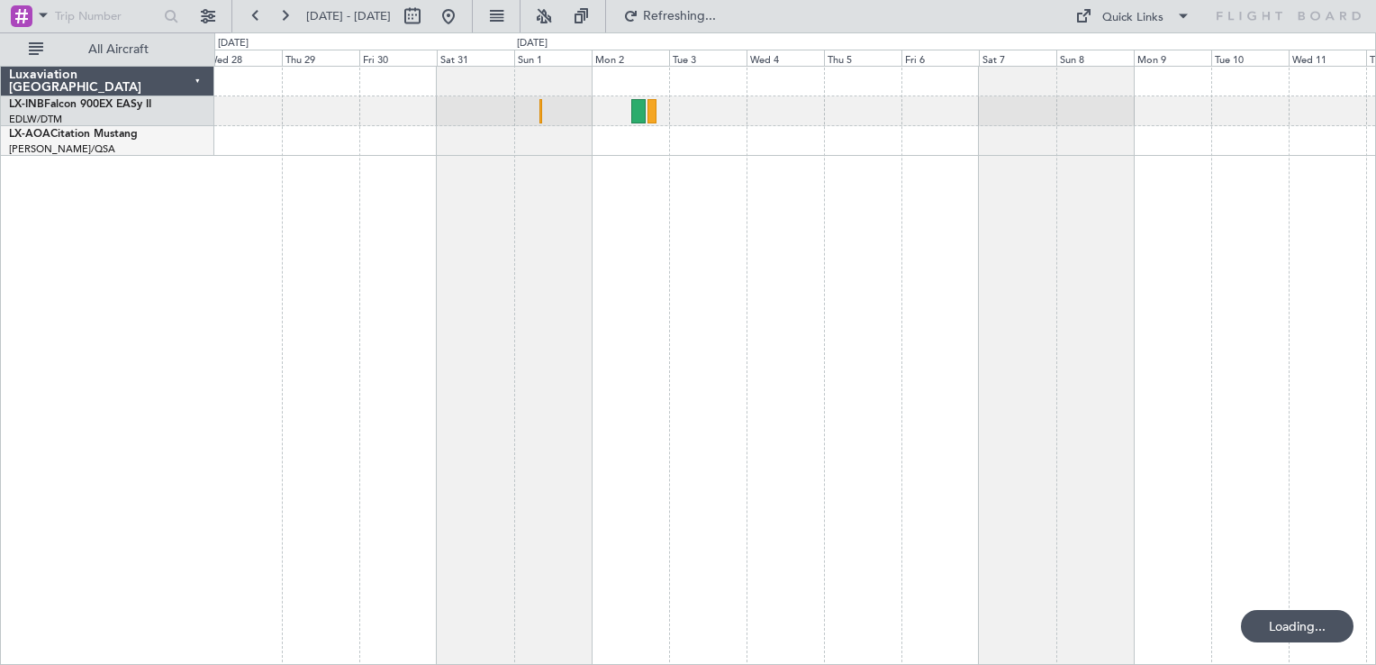
click at [861, 340] on div at bounding box center [795, 365] width 1162 height 599
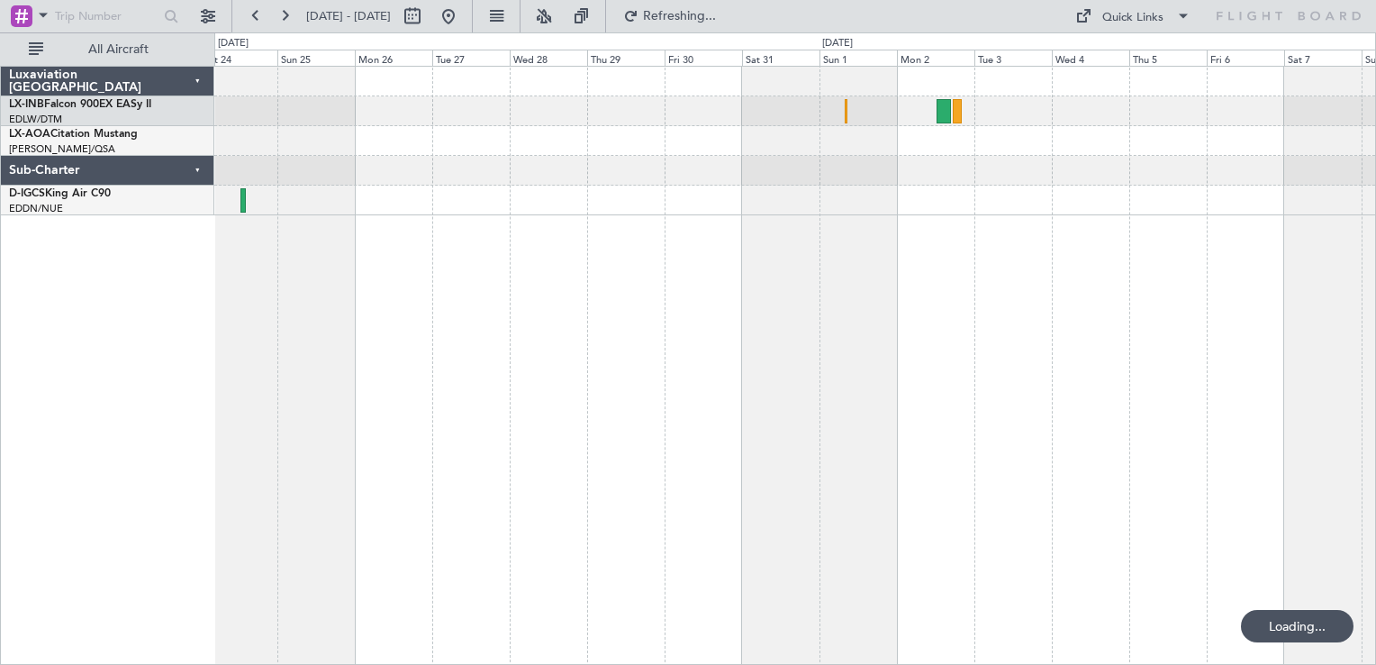
click at [666, 279] on div at bounding box center [795, 365] width 1162 height 599
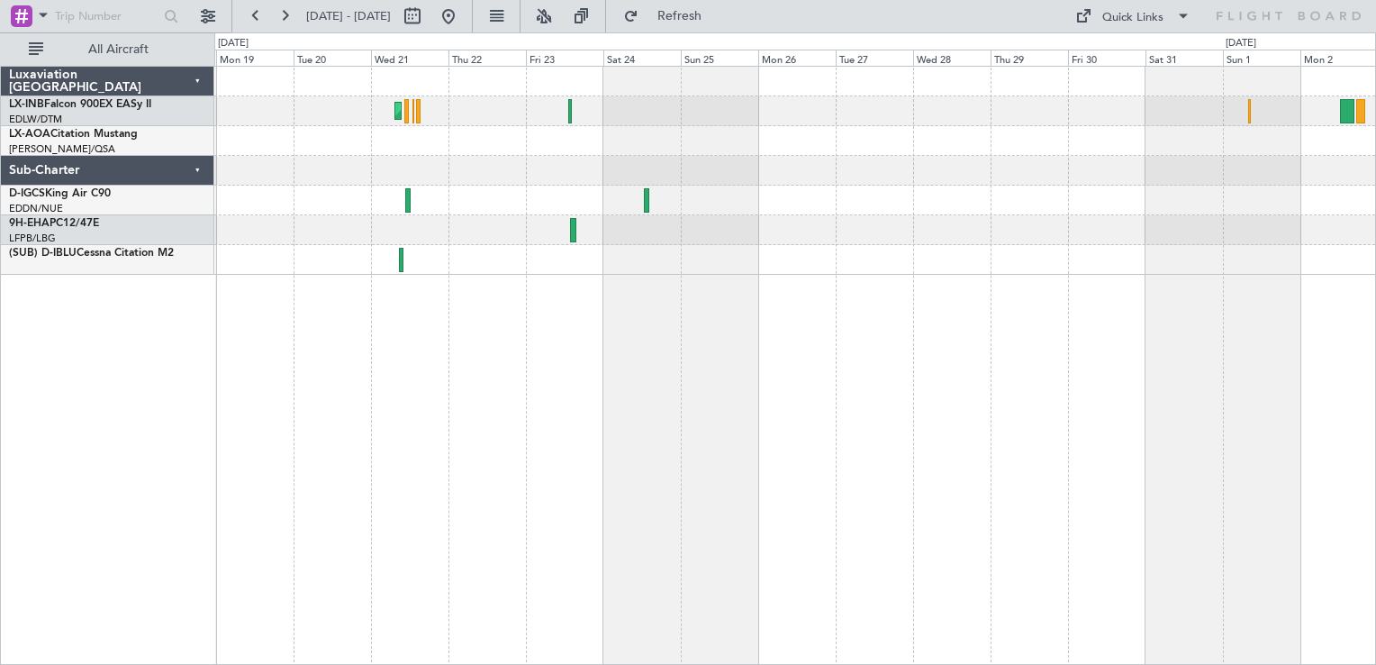
click at [504, 451] on div "Unplanned Maint [GEOGRAPHIC_DATA] ([GEOGRAPHIC_DATA]) Planned Maint [GEOGRAPHIC…" at bounding box center [795, 365] width 1162 height 599
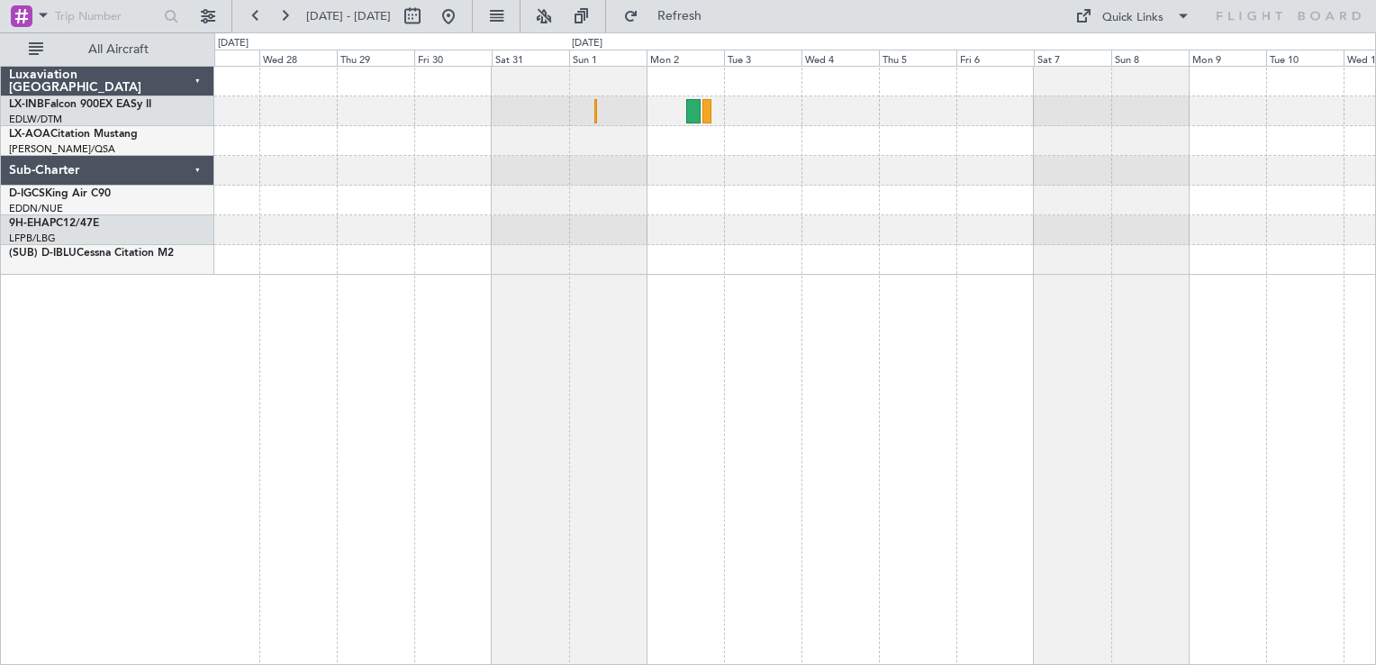
click at [617, 485] on div at bounding box center [795, 365] width 1162 height 599
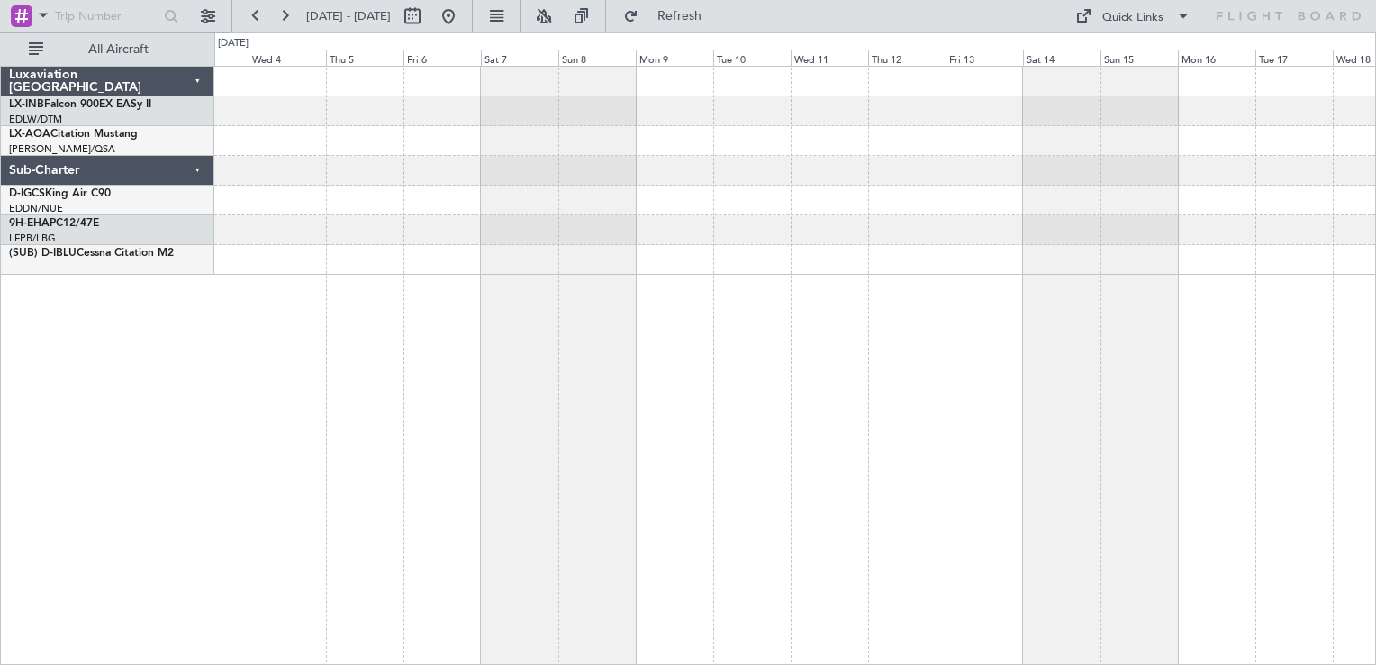
click at [831, 474] on div at bounding box center [795, 365] width 1162 height 599
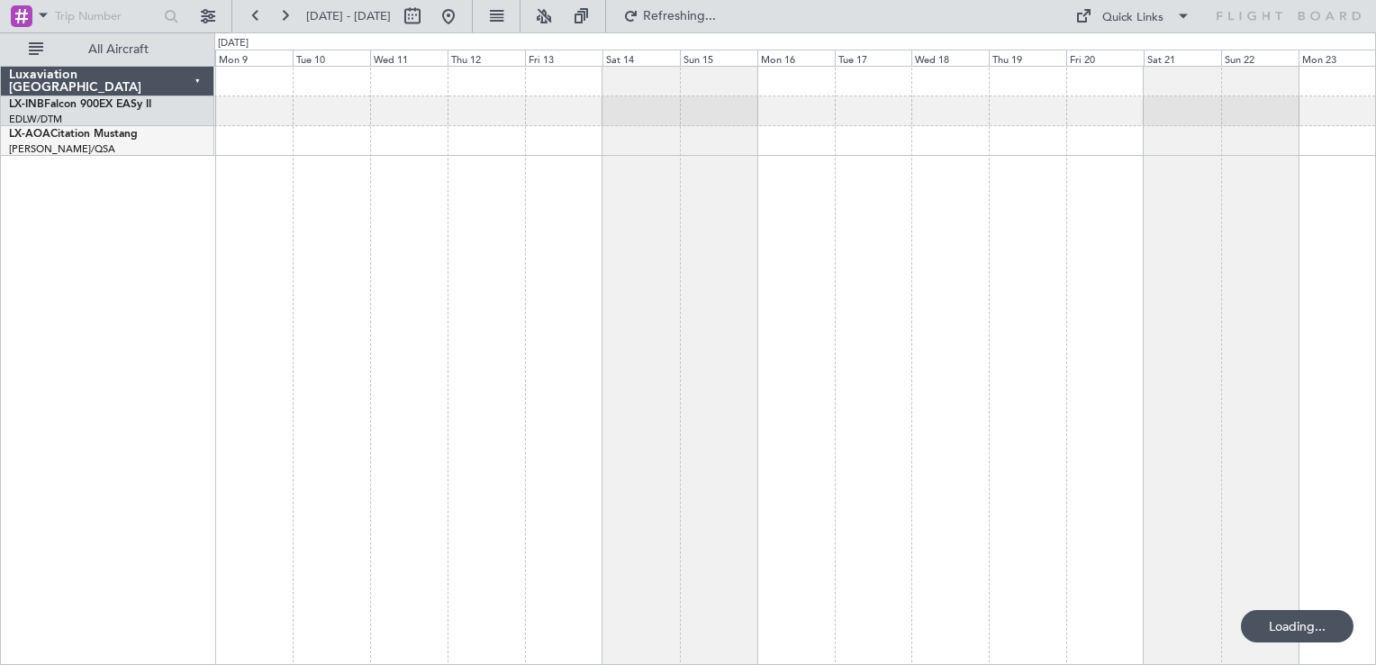
click at [560, 505] on div "Unplanned Maint [GEOGRAPHIC_DATA]" at bounding box center [795, 365] width 1162 height 599
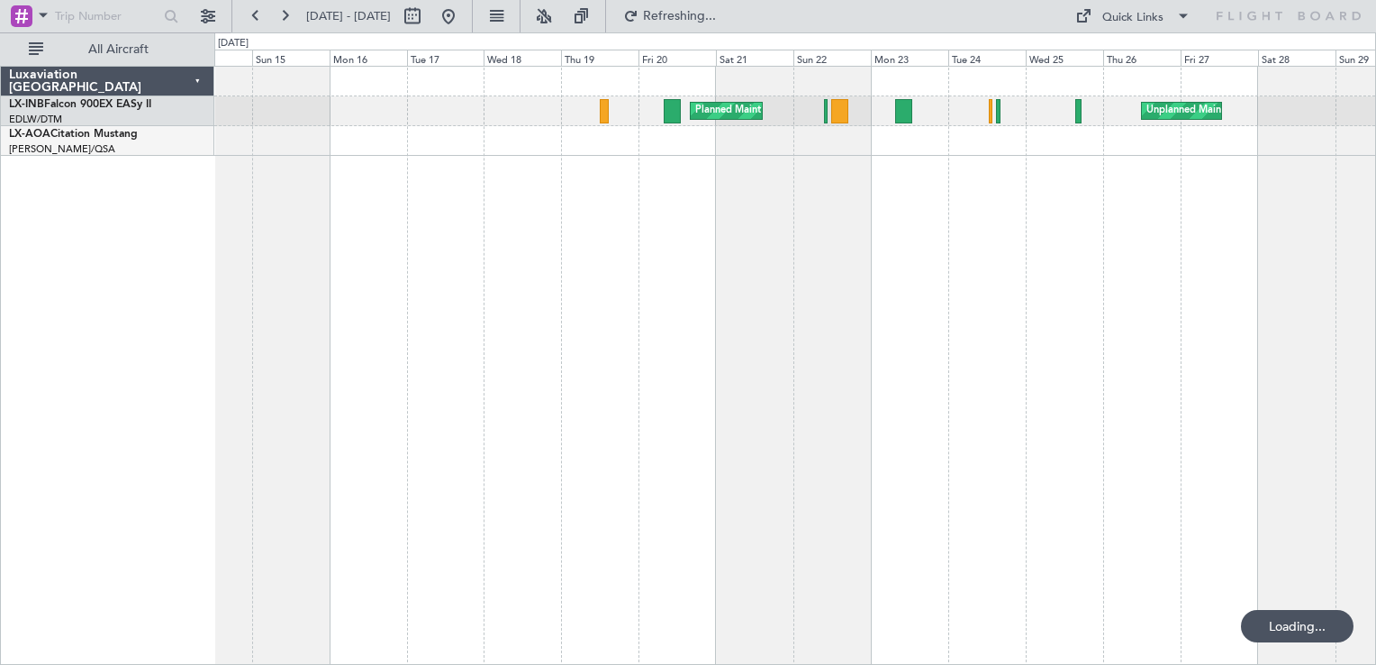
click at [622, 472] on div "Unplanned Maint [GEOGRAPHIC_DATA] Planned Maint [GEOGRAPHIC_DATA] ([GEOGRAPHIC_…" at bounding box center [795, 365] width 1162 height 599
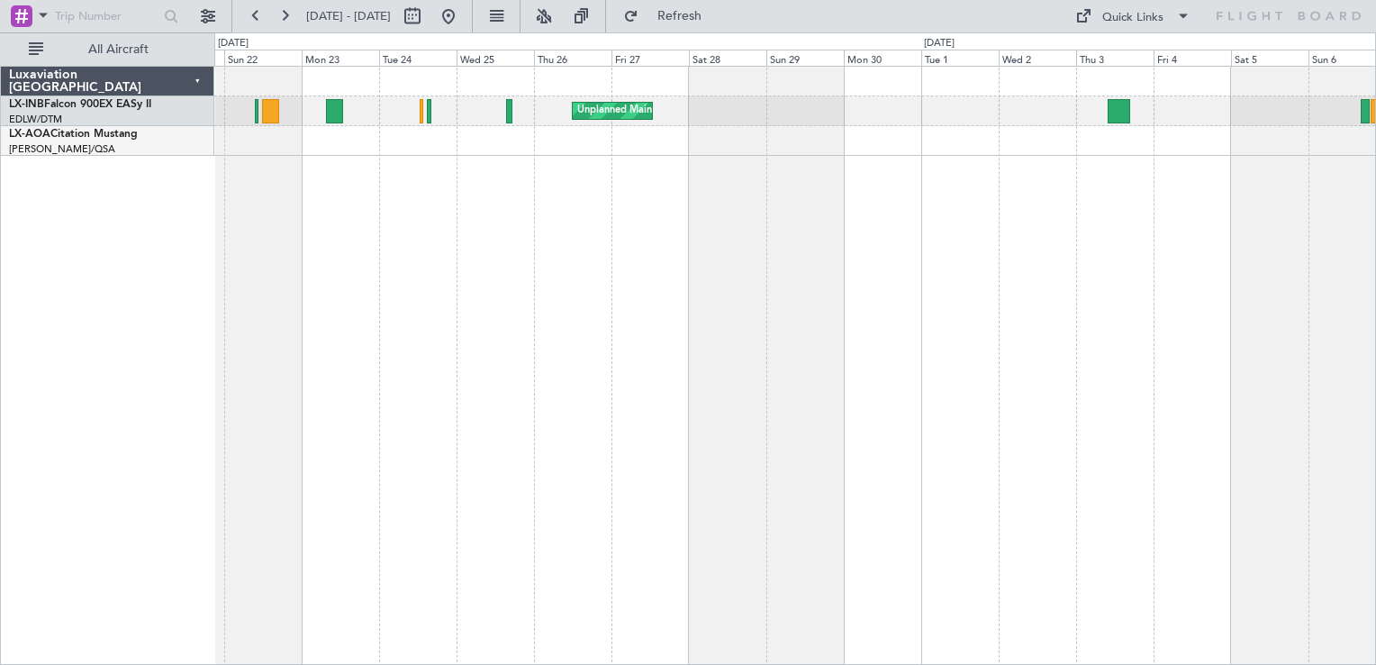
click at [280, 543] on div "Unplanned Maint [GEOGRAPHIC_DATA] Planned Maint [GEOGRAPHIC_DATA] ([GEOGRAPHIC_…" at bounding box center [795, 365] width 1162 height 599
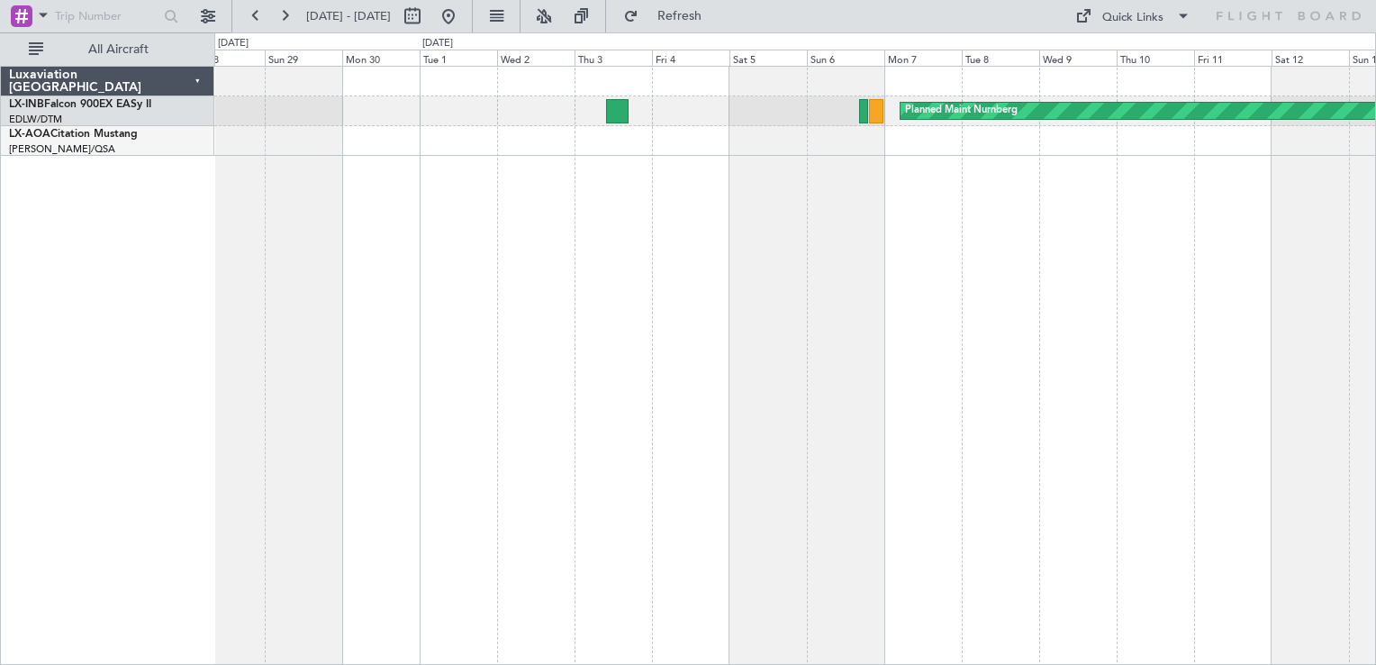
click at [514, 493] on div "Planned Maint Nurnberg Unplanned Maint [GEOGRAPHIC_DATA]" at bounding box center [795, 365] width 1162 height 599
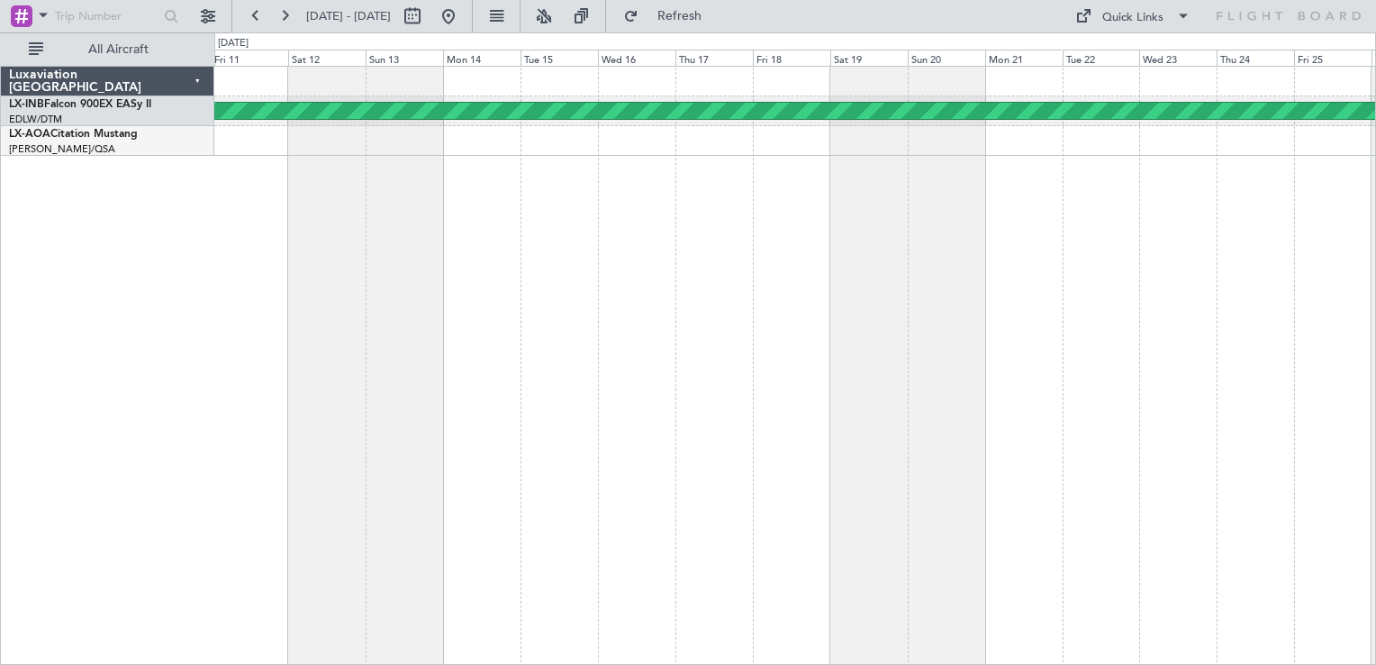
click at [518, 486] on div "Planned Maint Nurnberg" at bounding box center [795, 365] width 1162 height 599
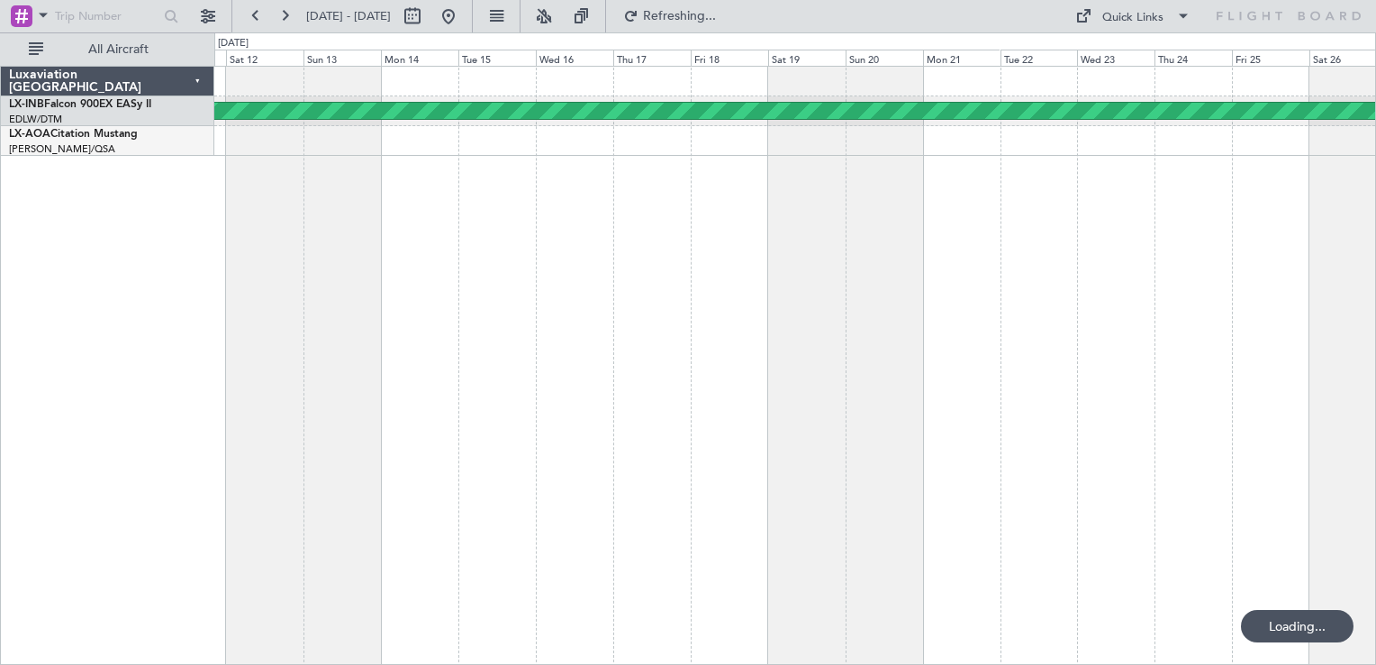
click at [670, 445] on div "Planned Maint Nurnberg" at bounding box center [795, 365] width 1162 height 599
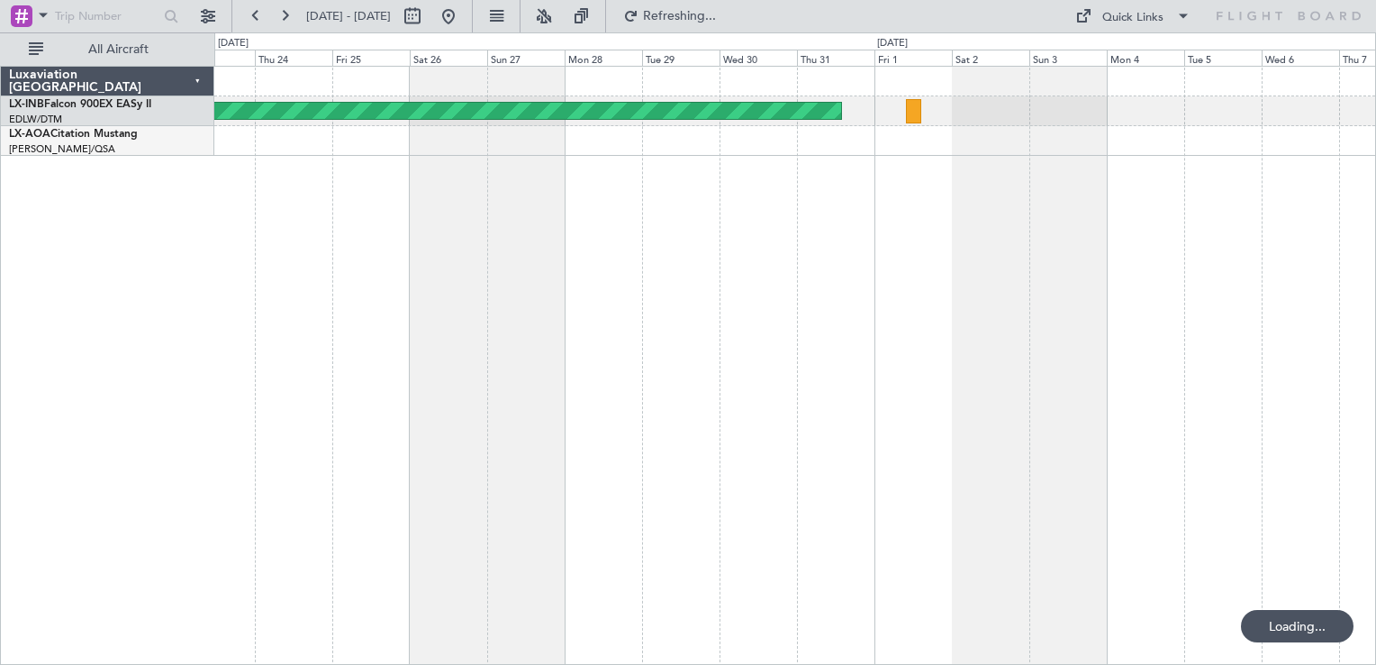
click at [595, 454] on div "Planned Maint Nurnberg" at bounding box center [795, 365] width 1162 height 599
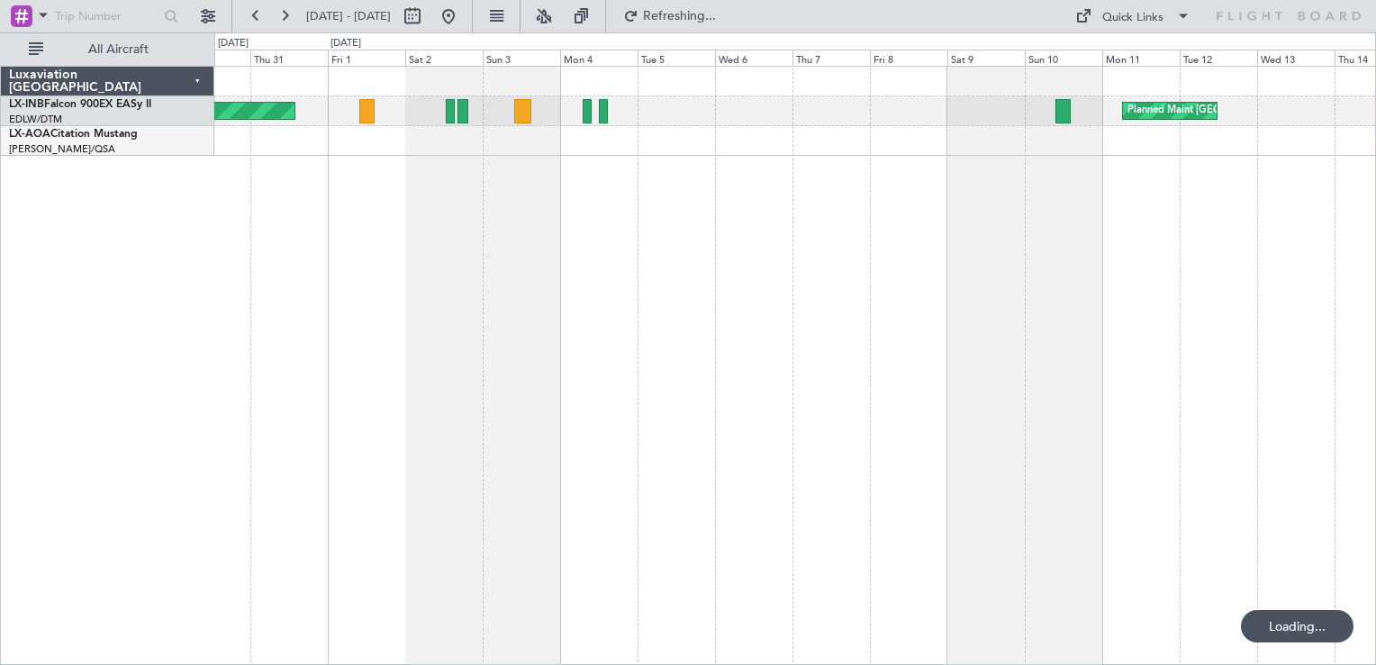
click at [471, 458] on div "Planned Maint Nurnberg Planned Maint [GEOGRAPHIC_DATA]" at bounding box center [795, 365] width 1162 height 599
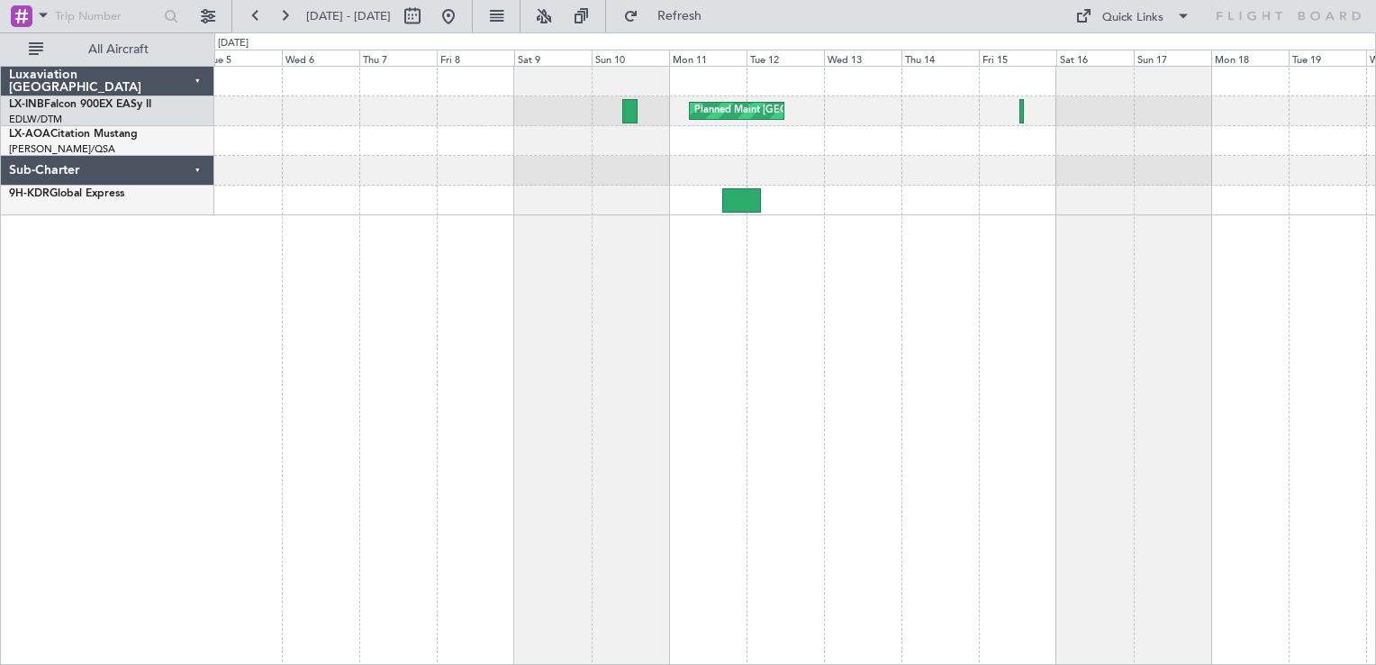
click at [504, 483] on div "Planned Maint [GEOGRAPHIC_DATA]" at bounding box center [795, 365] width 1162 height 599
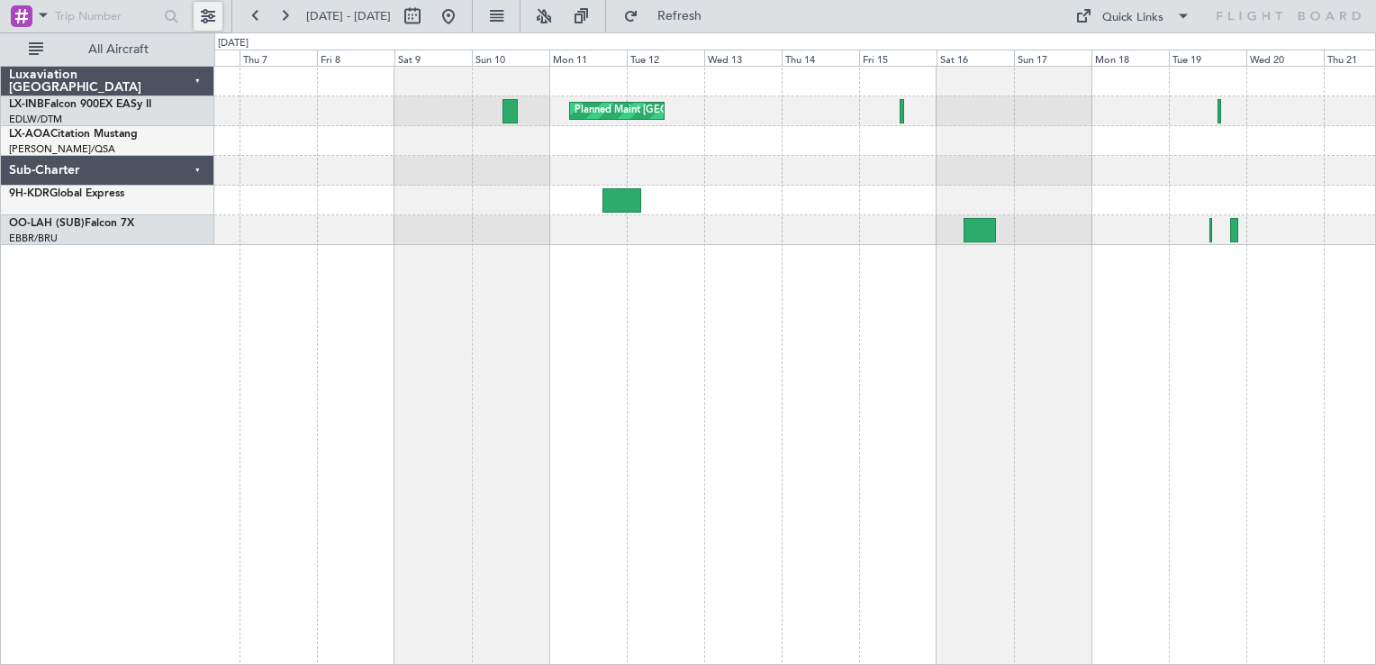
click at [199, 24] on button at bounding box center [208, 16] width 29 height 29
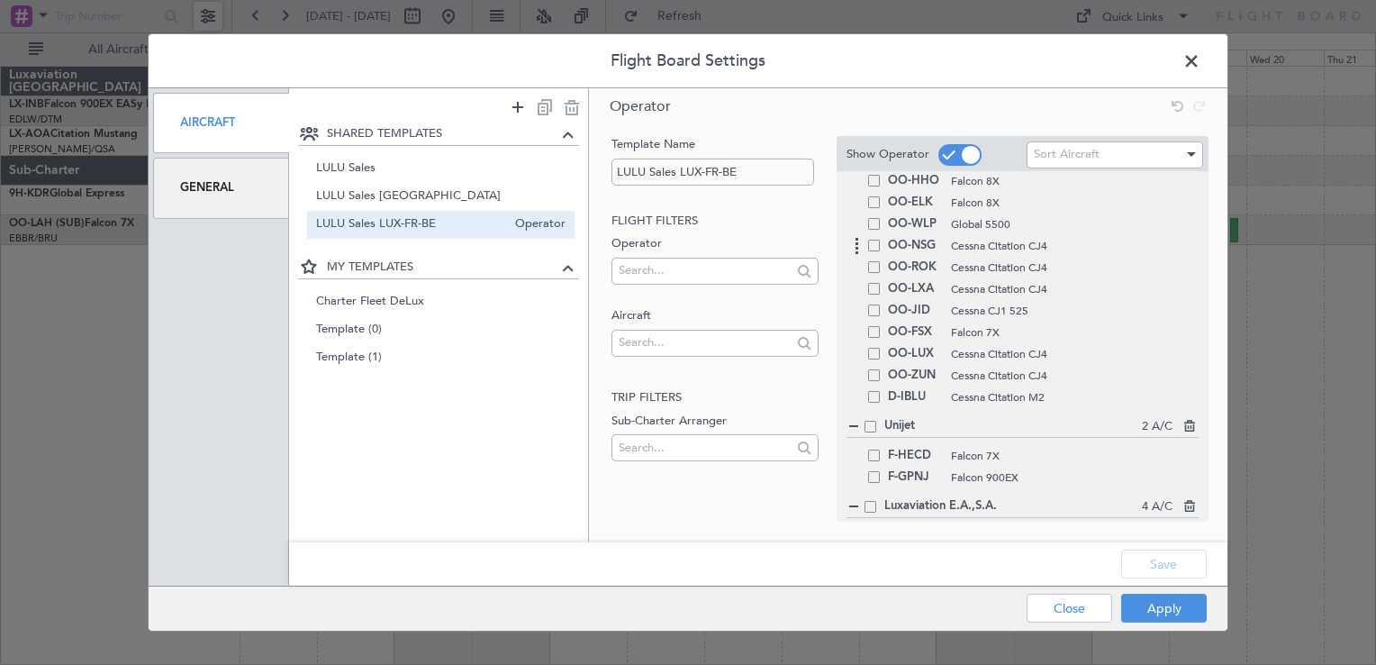
scroll to position [156, 0]
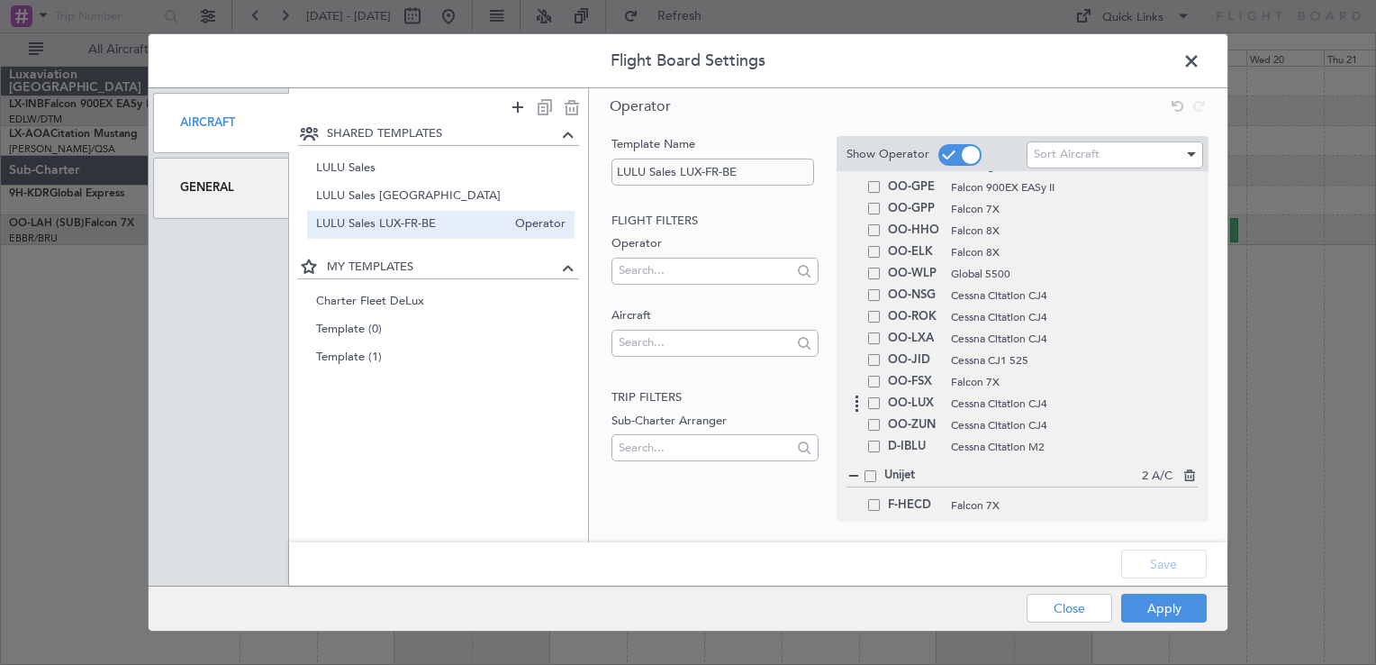
click at [868, 404] on span at bounding box center [874, 403] width 12 height 12
click at [881, 397] on input "checkbox" at bounding box center [881, 397] width 0 height 0
click at [1148, 565] on div "Save" at bounding box center [758, 563] width 939 height 43
click at [1153, 608] on button "Apply" at bounding box center [1164, 608] width 86 height 29
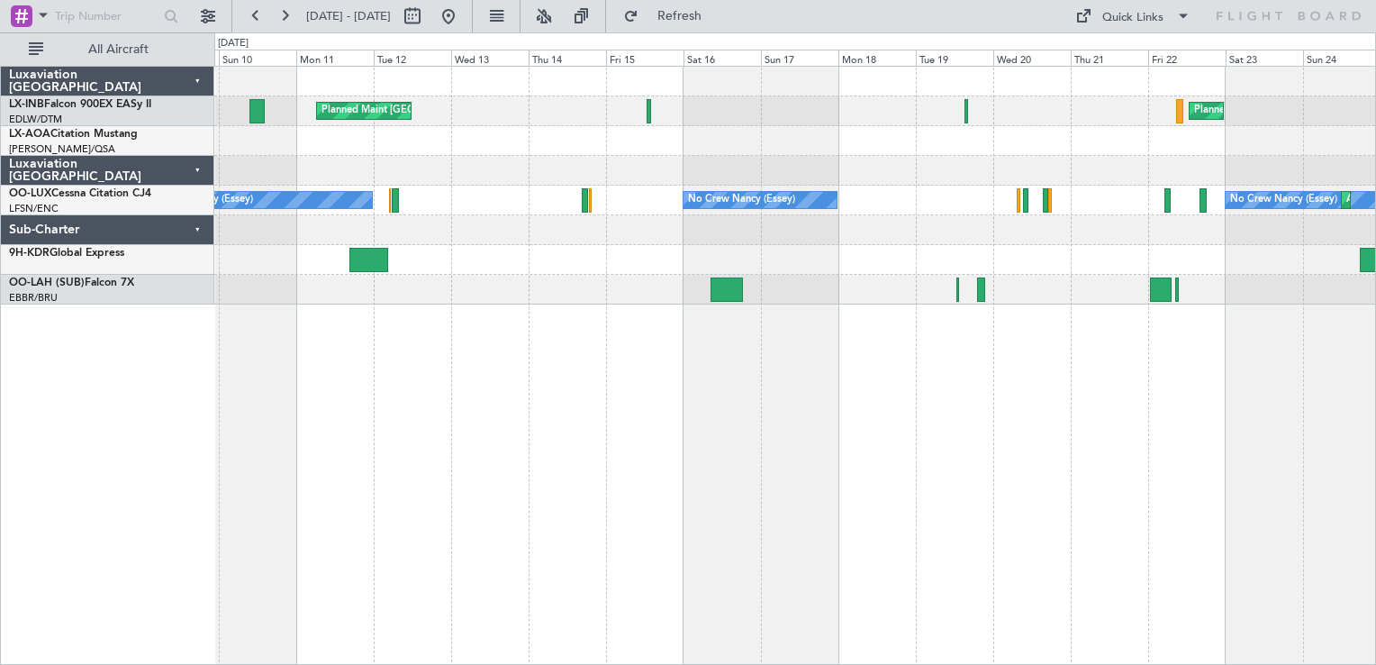
click at [722, 458] on div "Planned Maint [GEOGRAPHIC_DATA] Planned Maint [GEOGRAPHIC_DATA] ([GEOGRAPHIC_DA…" at bounding box center [795, 365] width 1162 height 599
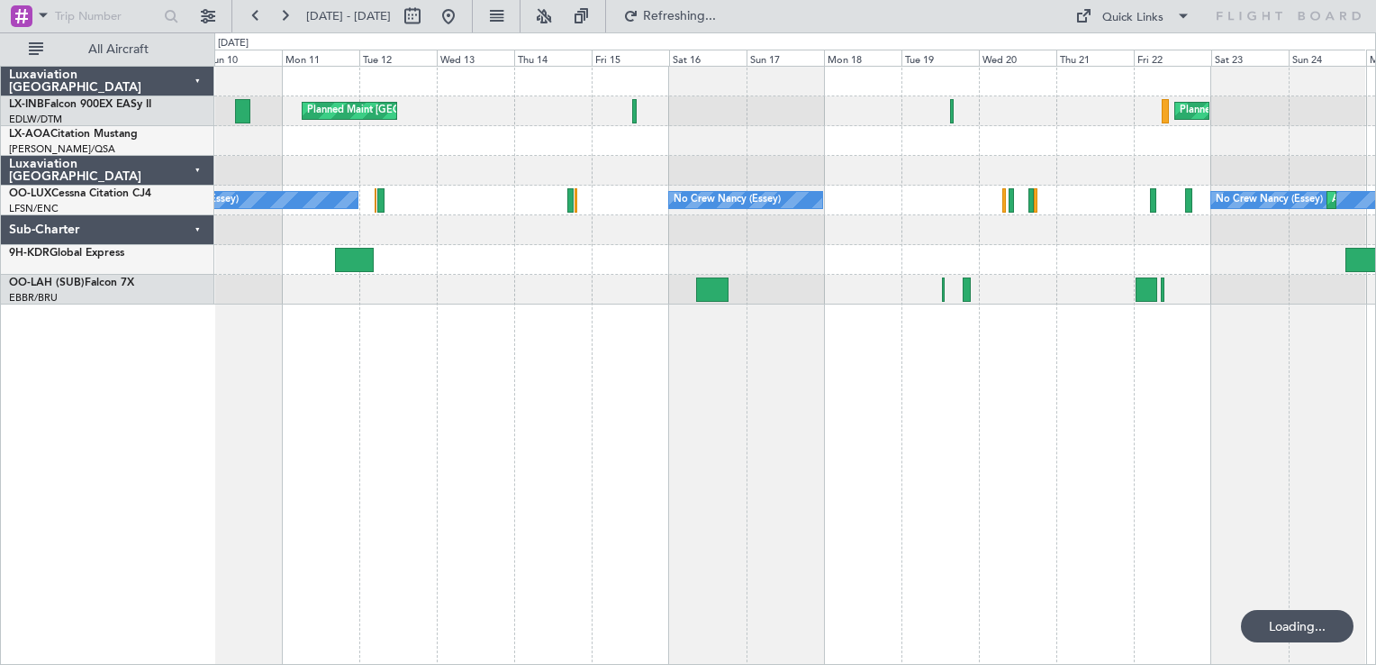
click at [840, 390] on div "Planned Maint [GEOGRAPHIC_DATA] Planned Maint [GEOGRAPHIC_DATA] ([GEOGRAPHIC_DA…" at bounding box center [795, 365] width 1162 height 599
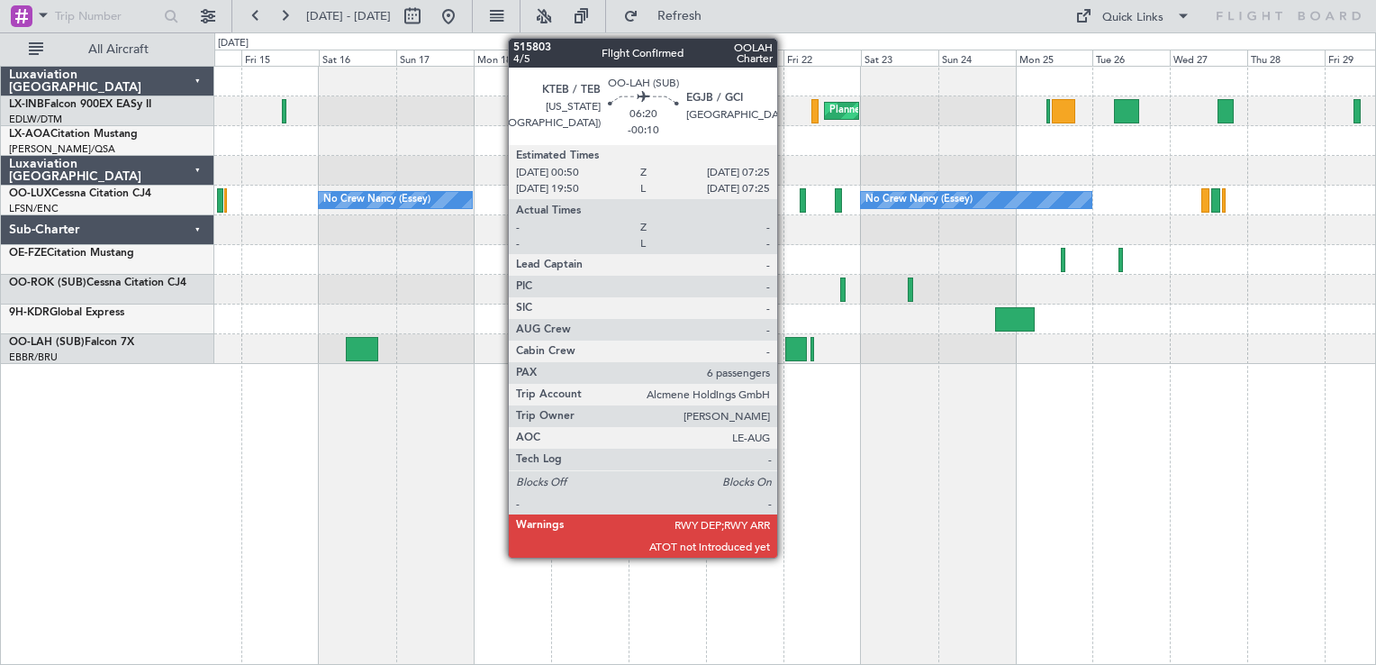
click at [869, 381] on div "Planned Maint [GEOGRAPHIC_DATA] ([GEOGRAPHIC_DATA]) Planned Maint [GEOGRAPHIC_D…" at bounding box center [795, 365] width 1162 height 599
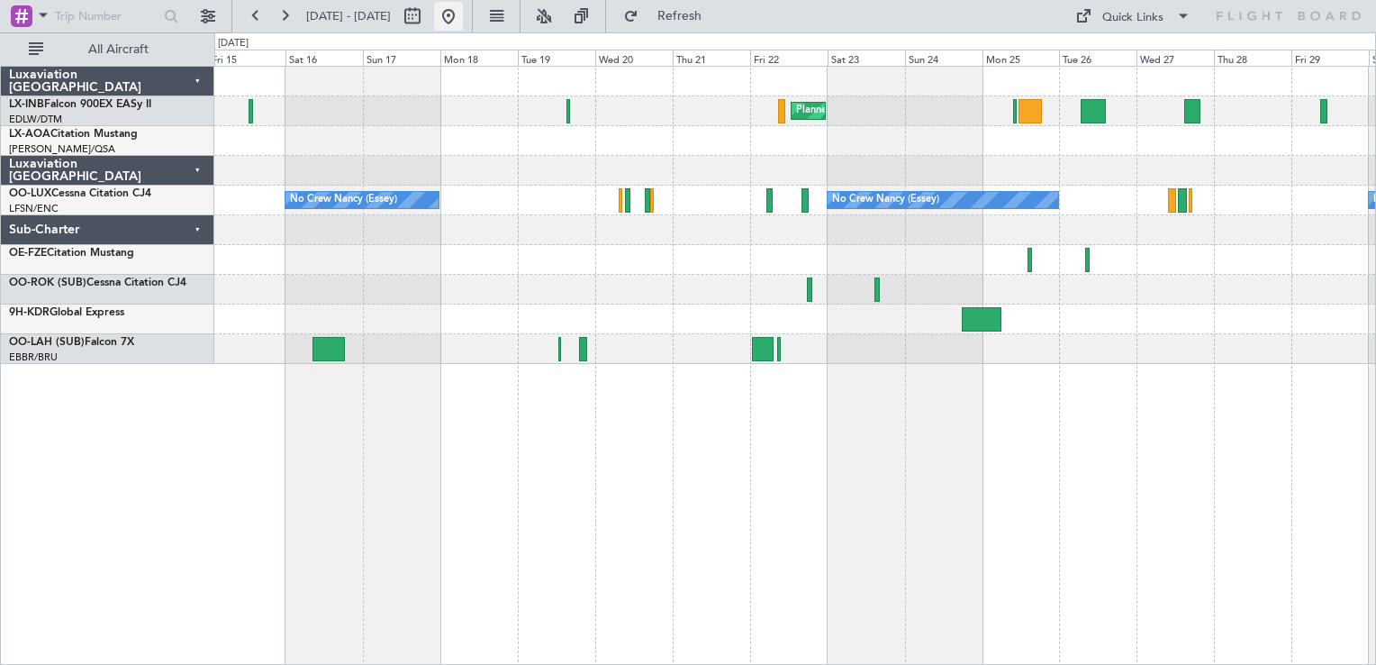
click at [463, 20] on button at bounding box center [448, 16] width 29 height 29
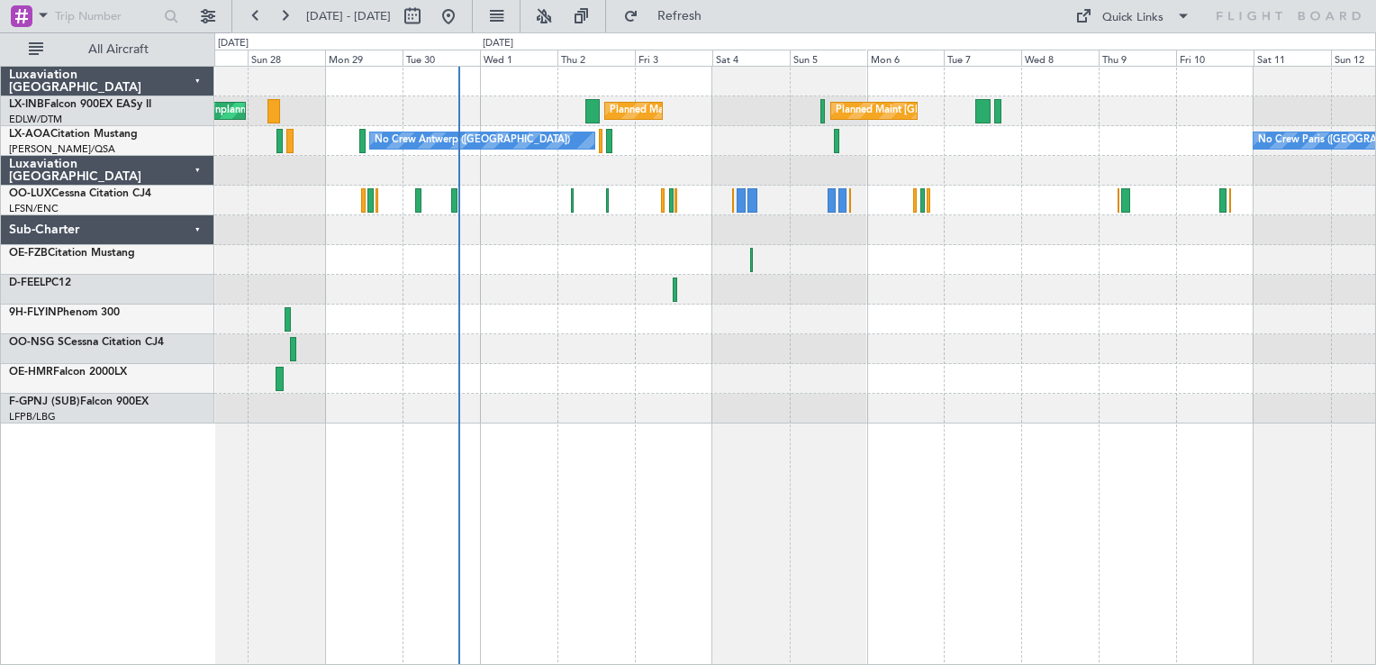
click at [771, 416] on div "Unplanned Maint Roma (Ciampino) Planned Maint [GEOGRAPHIC_DATA] Planned Maint […" at bounding box center [795, 365] width 1162 height 599
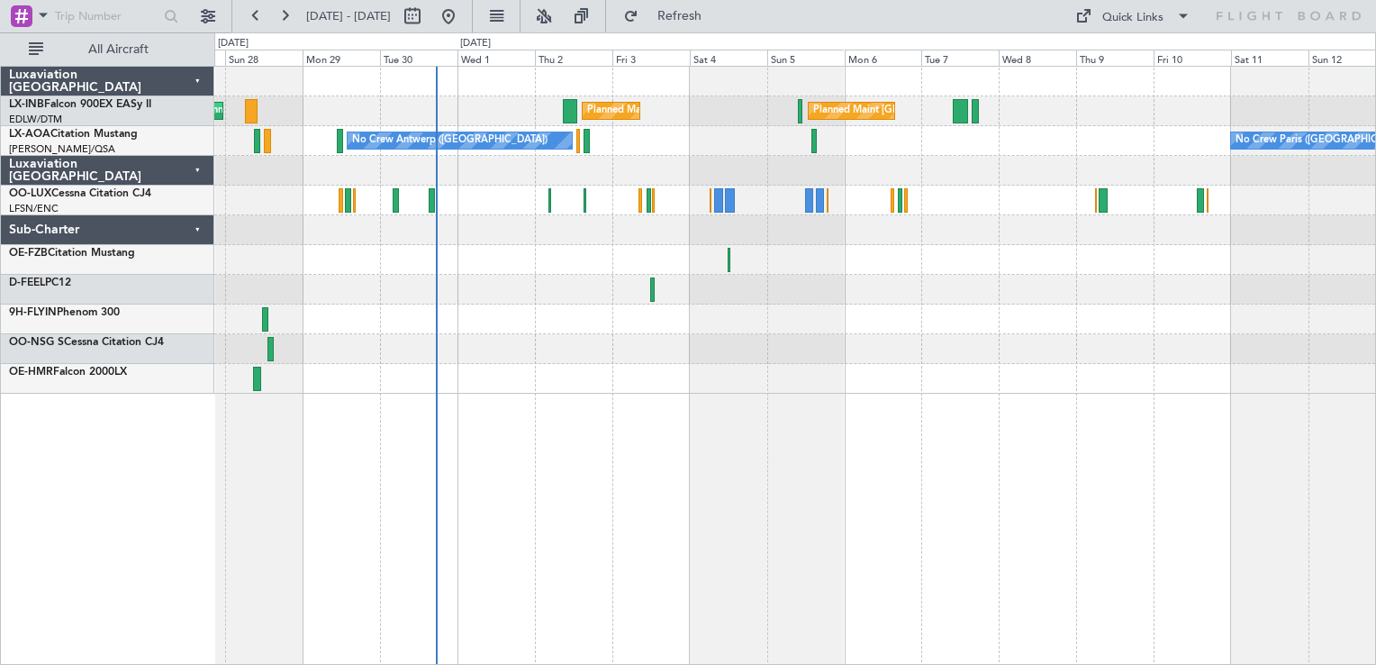
click at [887, 290] on div at bounding box center [794, 290] width 1161 height 30
click at [427, 23] on button at bounding box center [412, 16] width 29 height 29
select select "9"
select select "2025"
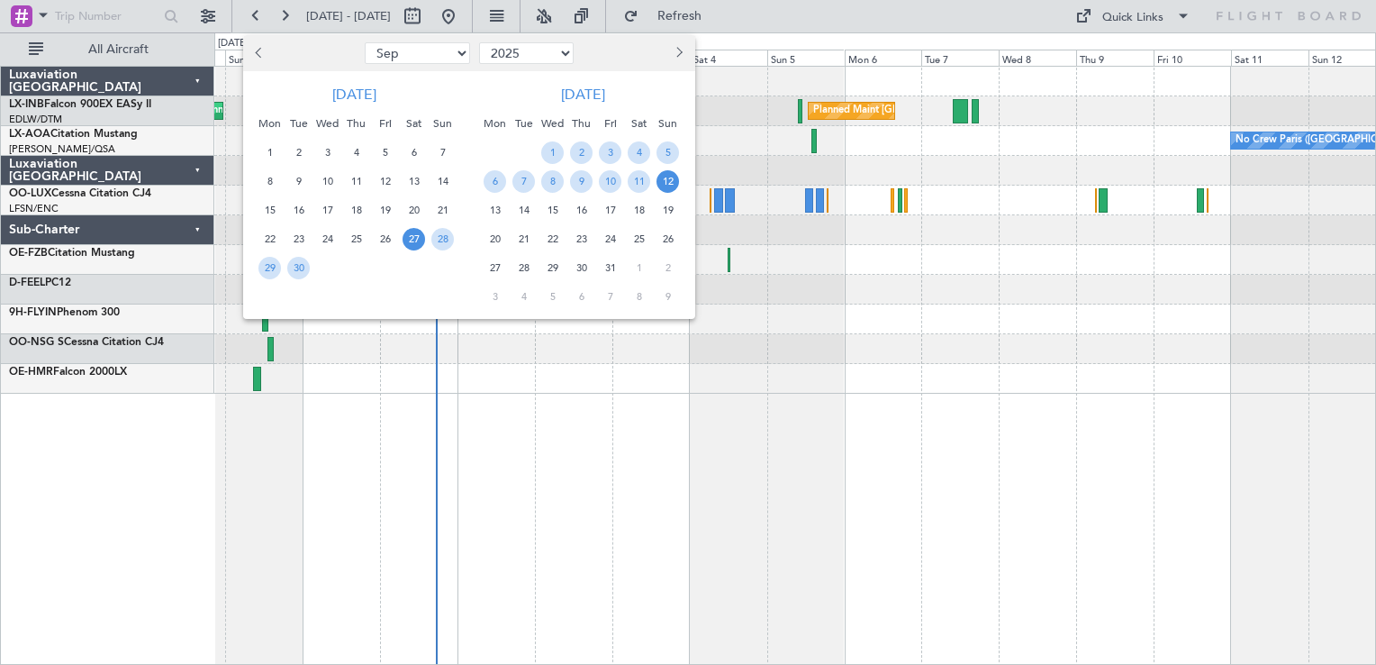
click at [196, 13] on div at bounding box center [688, 332] width 1376 height 665
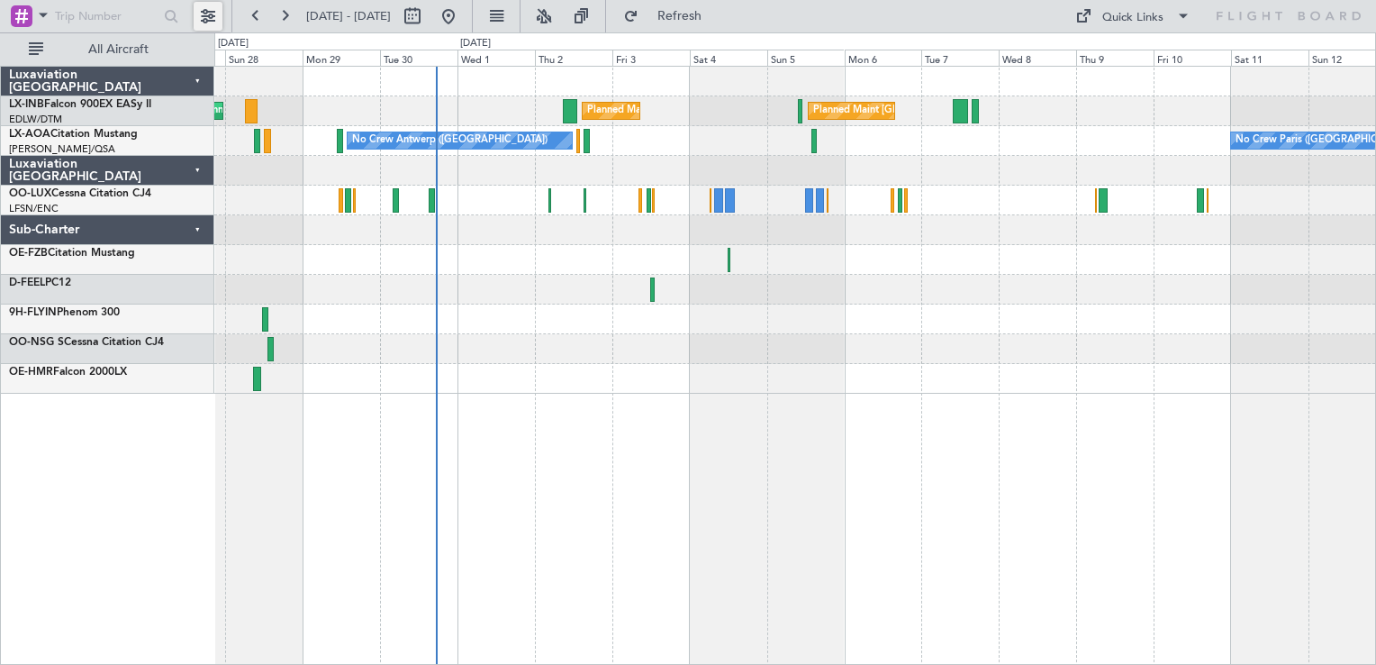
click at [206, 15] on button at bounding box center [208, 16] width 29 height 29
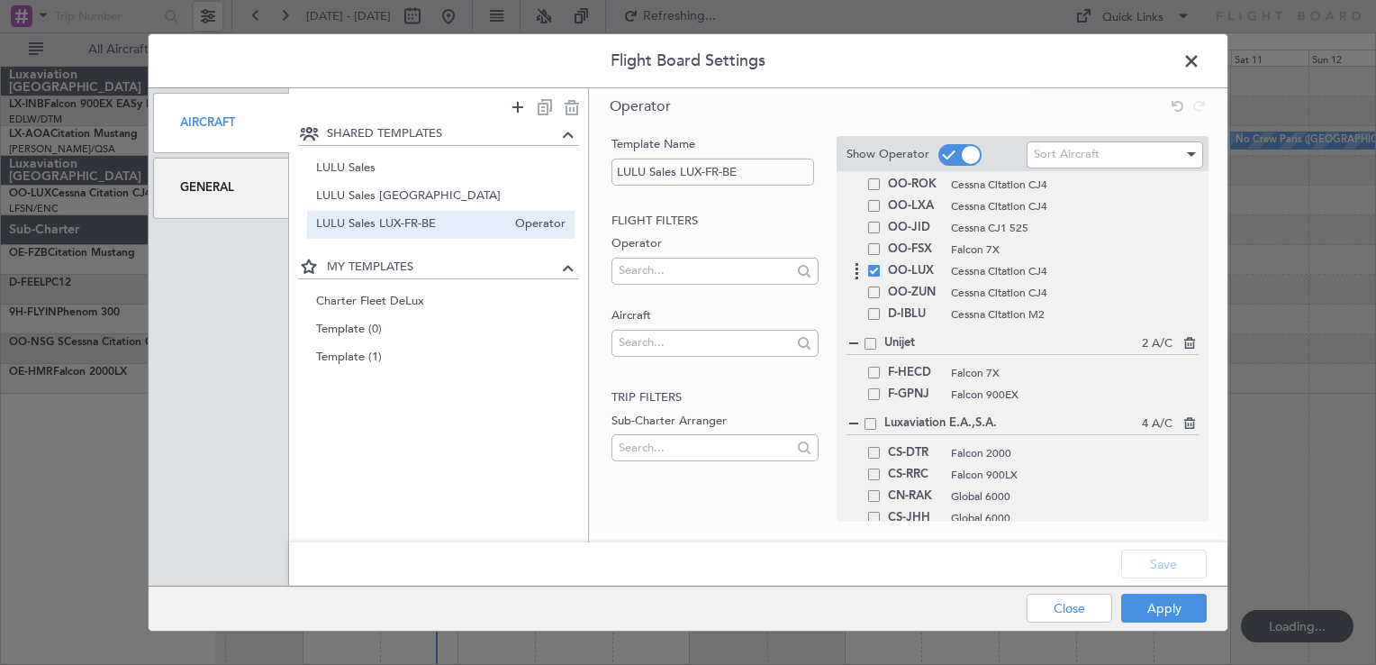
scroll to position [214, 0]
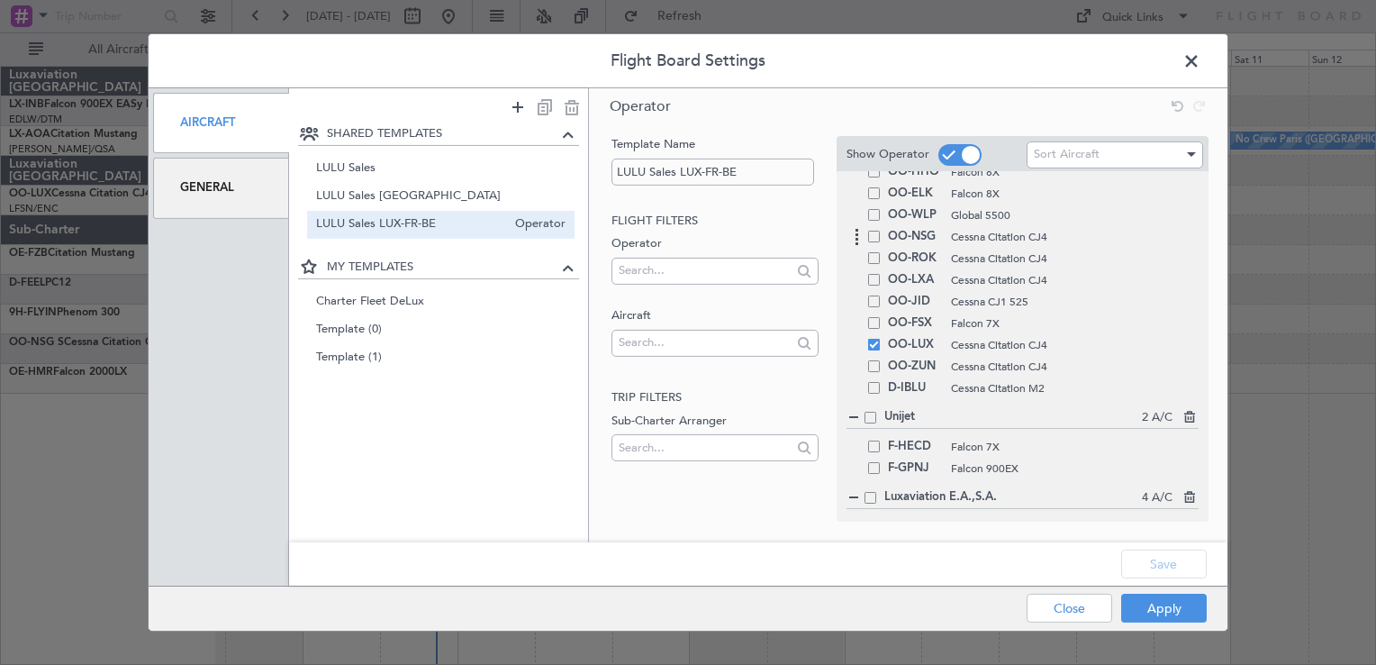
click at [868, 238] on span at bounding box center [874, 237] width 12 height 12
click at [881, 231] on input "checkbox" at bounding box center [881, 231] width 0 height 0
click at [868, 257] on span at bounding box center [874, 258] width 12 height 12
click at [881, 252] on input "checkbox" at bounding box center [881, 252] width 0 height 0
click at [878, 279] on span at bounding box center [874, 280] width 12 height 12
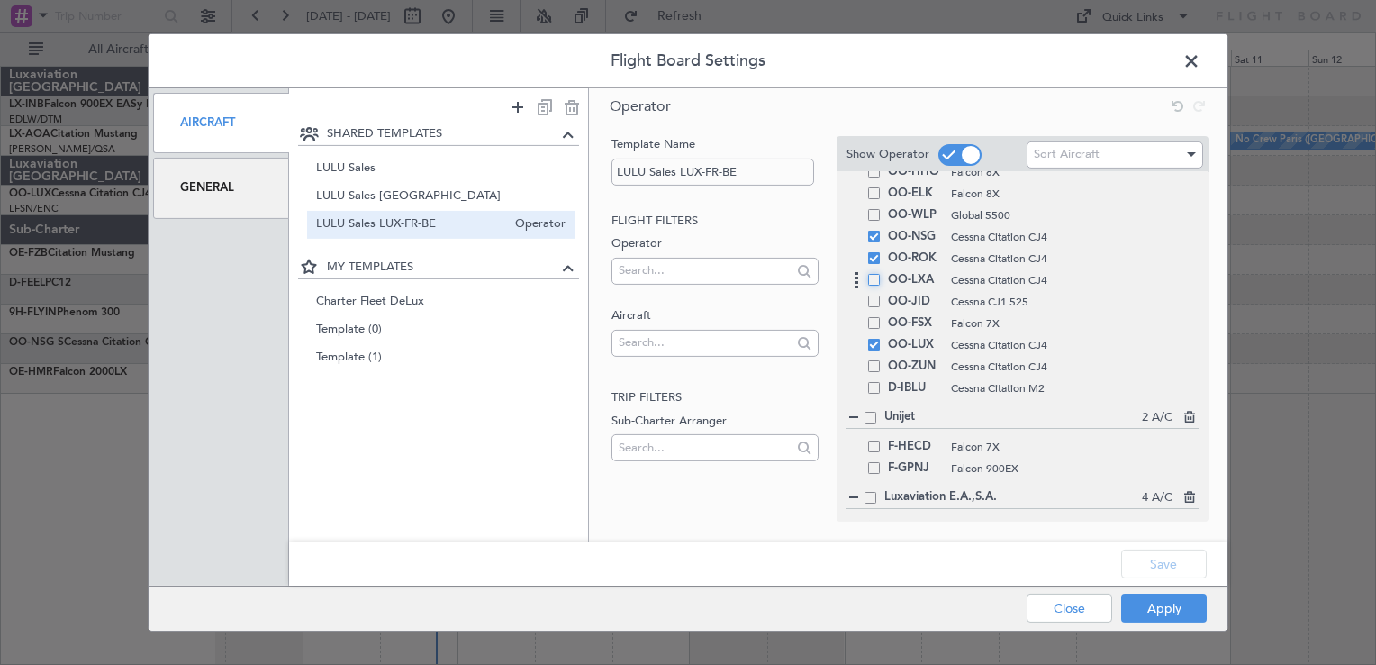
click at [881, 274] on input "checkbox" at bounding box center [881, 274] width 0 height 0
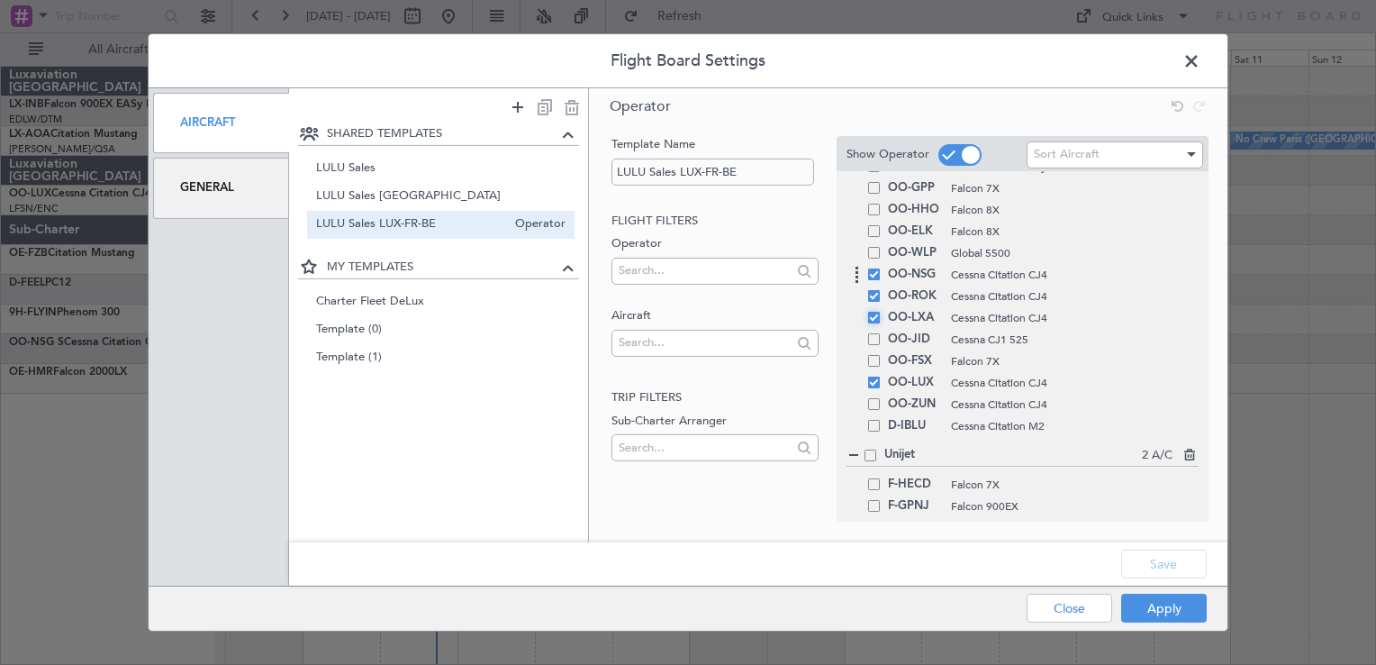
scroll to position [20, 0]
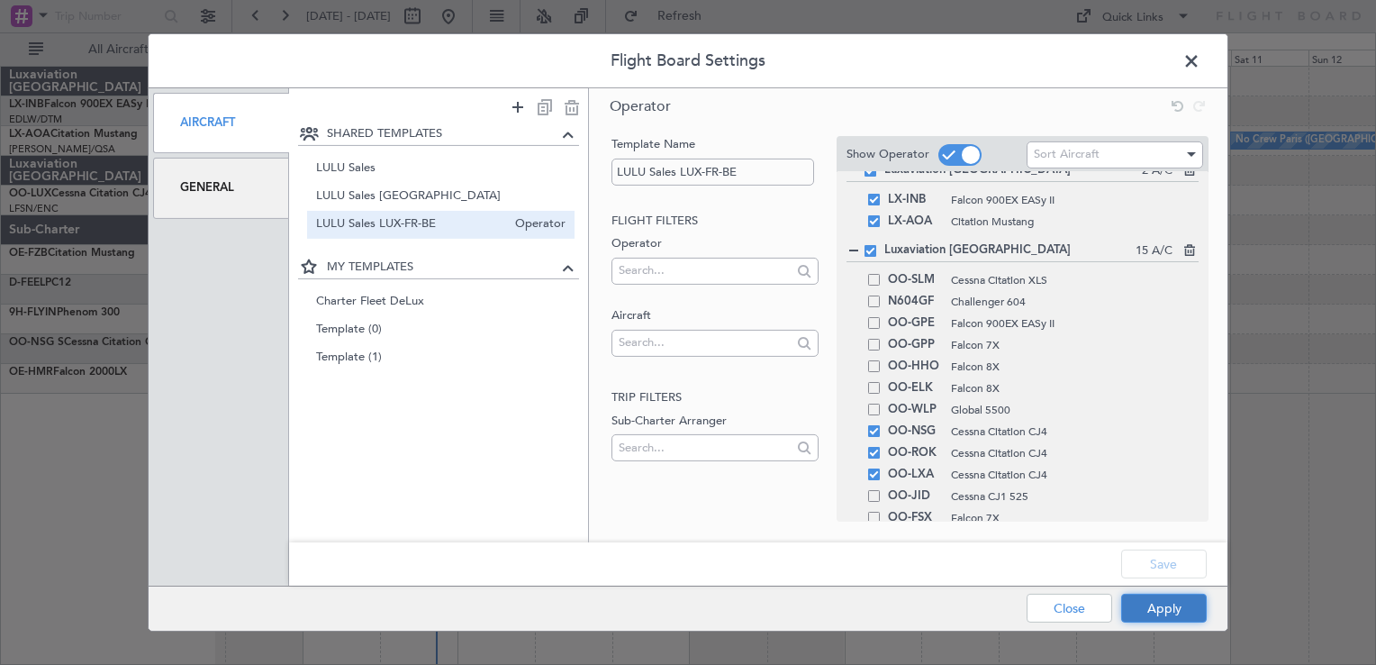
click at [1166, 617] on button "Apply" at bounding box center [1164, 608] width 86 height 29
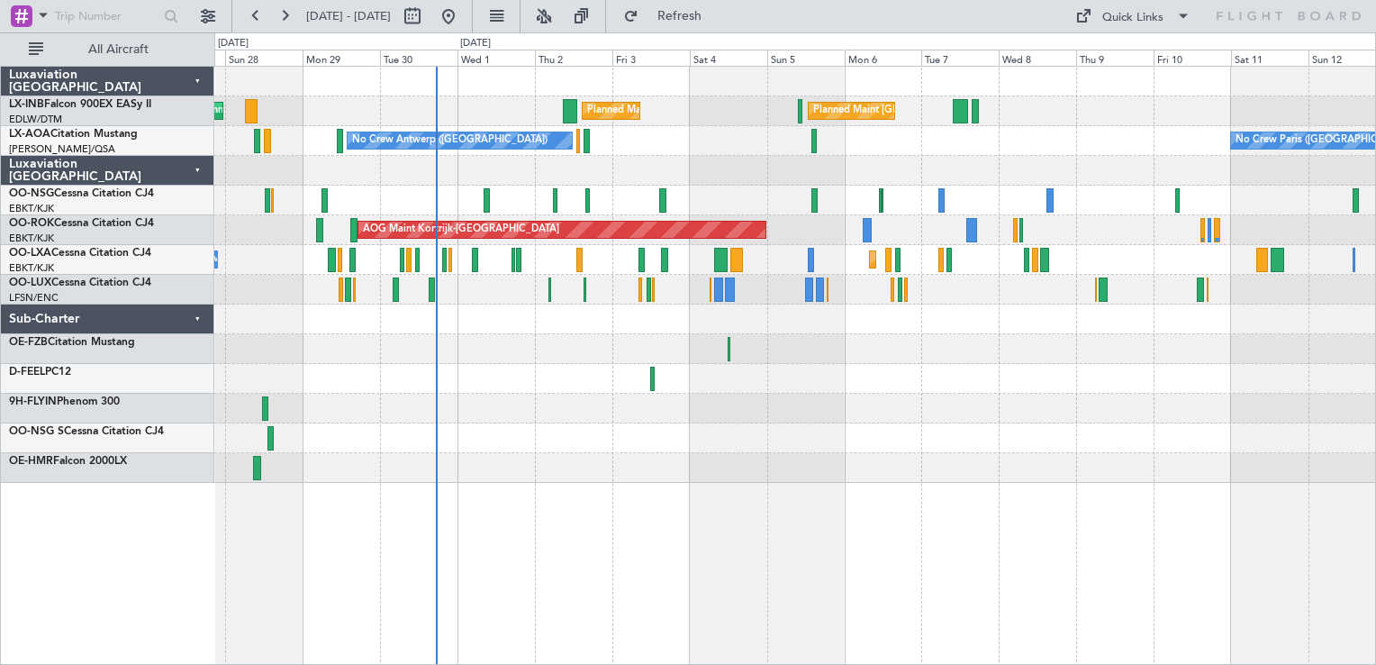
click at [908, 441] on div at bounding box center [794, 438] width 1161 height 30
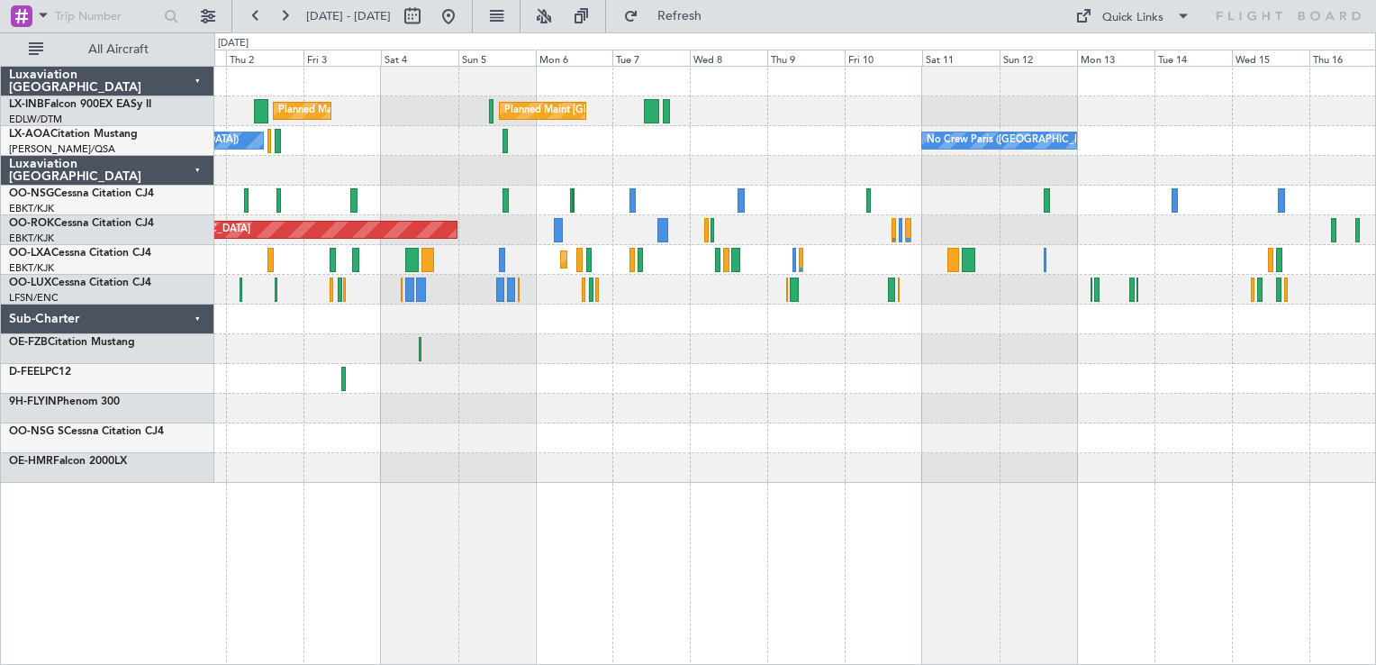
click at [706, 472] on div "Planned Maint [GEOGRAPHIC_DATA] Planned Maint [GEOGRAPHIC_DATA] ([GEOGRAPHIC_DA…" at bounding box center [794, 275] width 1161 height 416
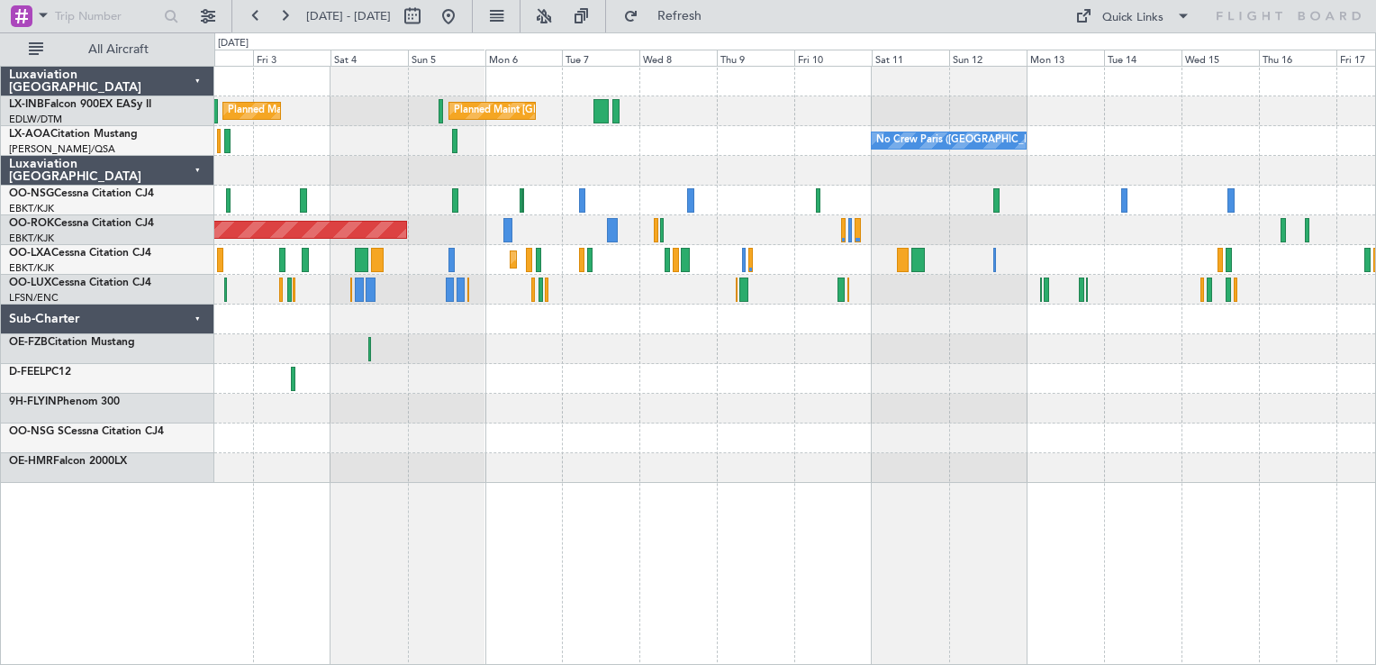
click at [728, 487] on div "Planned Maint [GEOGRAPHIC_DATA] Planned Maint [GEOGRAPHIC_DATA] ([GEOGRAPHIC_DA…" at bounding box center [795, 365] width 1162 height 599
